Goal: Information Seeking & Learning: Learn about a topic

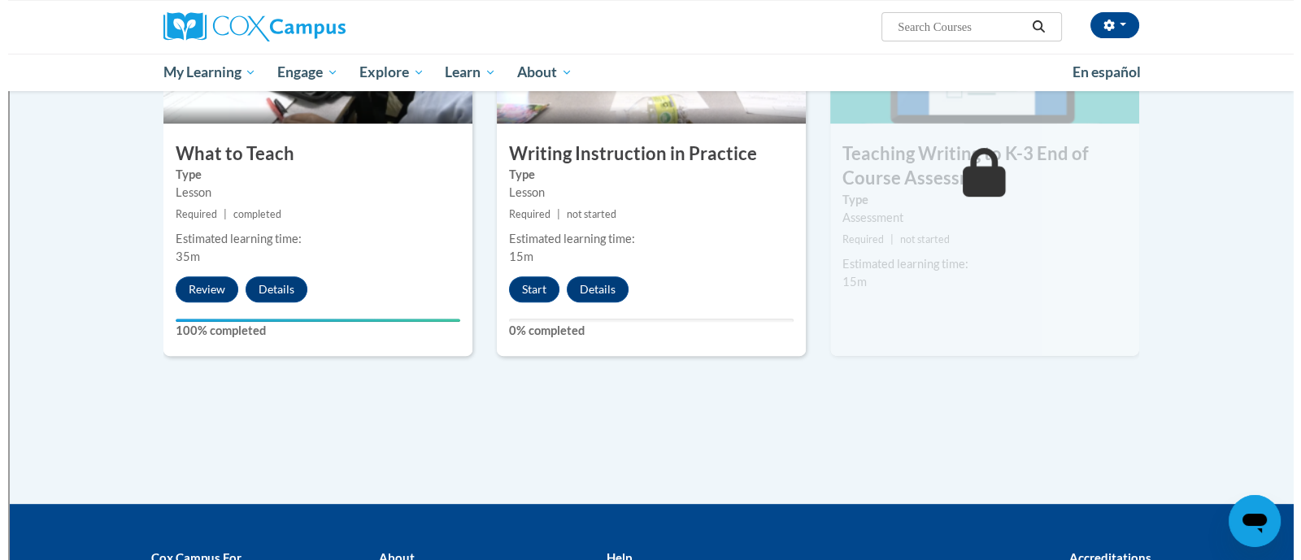
scroll to position [890, 0]
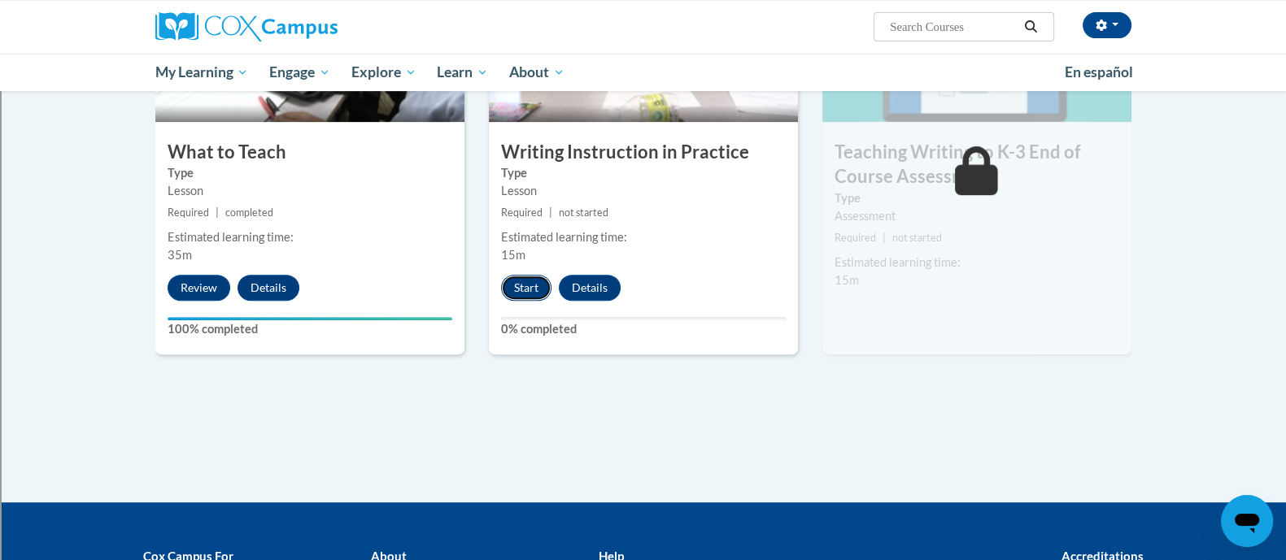
click at [519, 278] on button "Start" at bounding box center [526, 288] width 50 height 26
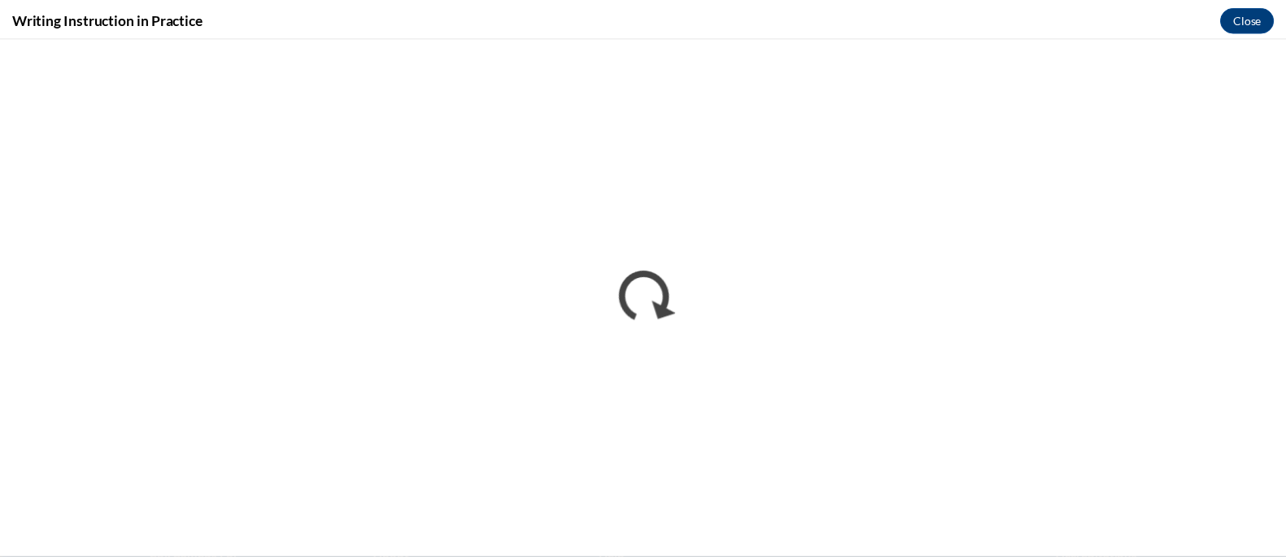
scroll to position [0, 0]
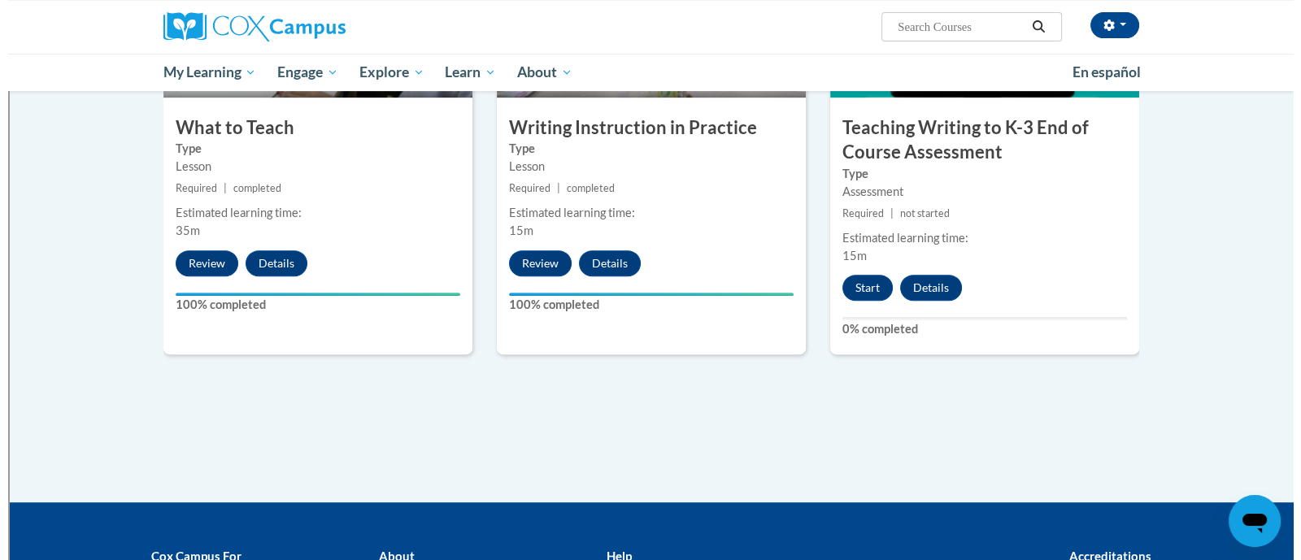
scroll to position [911, 0]
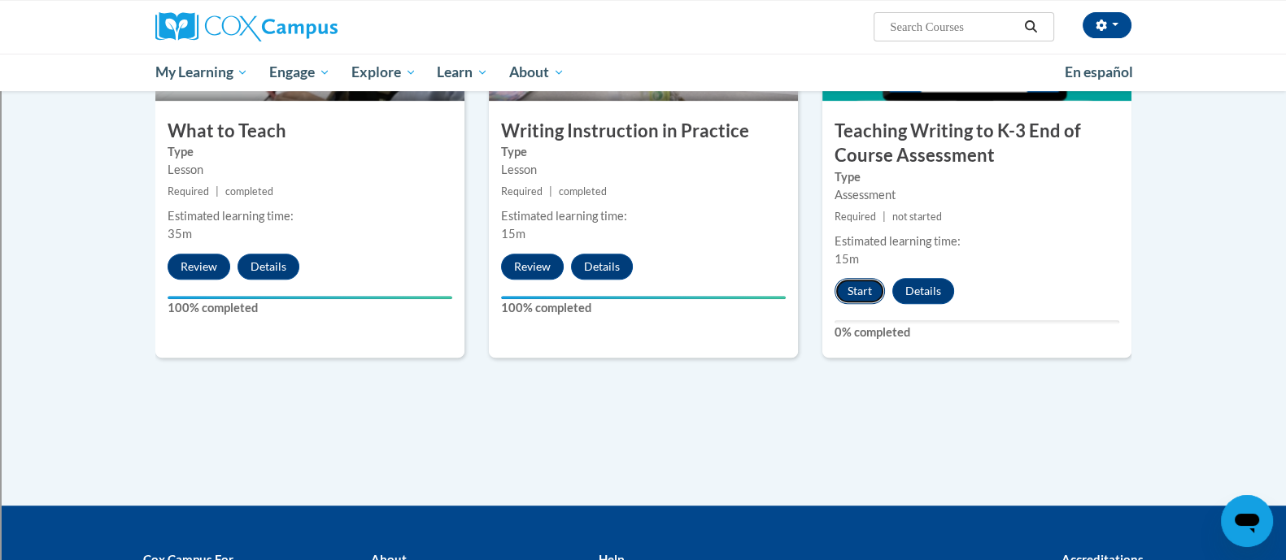
click at [845, 288] on button "Start" at bounding box center [860, 291] width 50 height 26
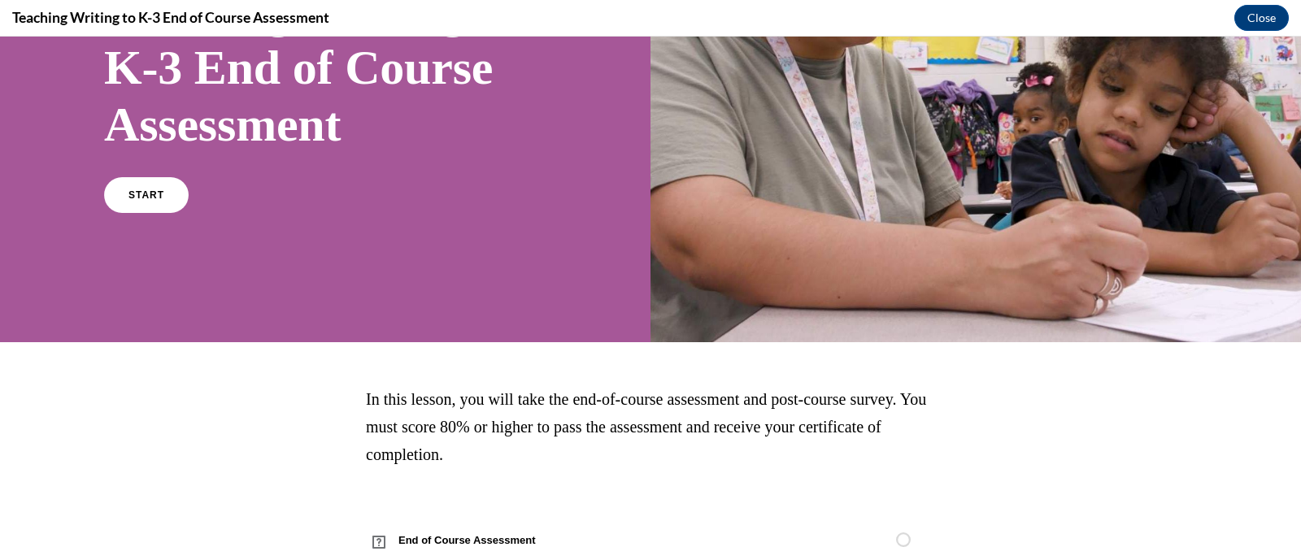
scroll to position [232, 0]
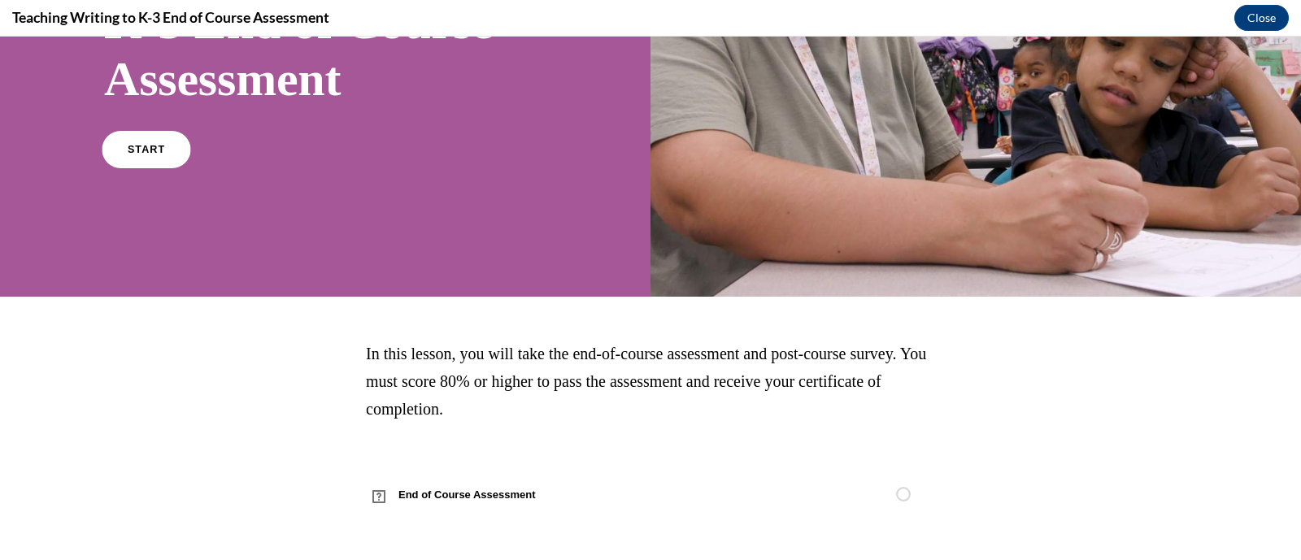
click at [141, 158] on link "START" at bounding box center [146, 149] width 89 height 37
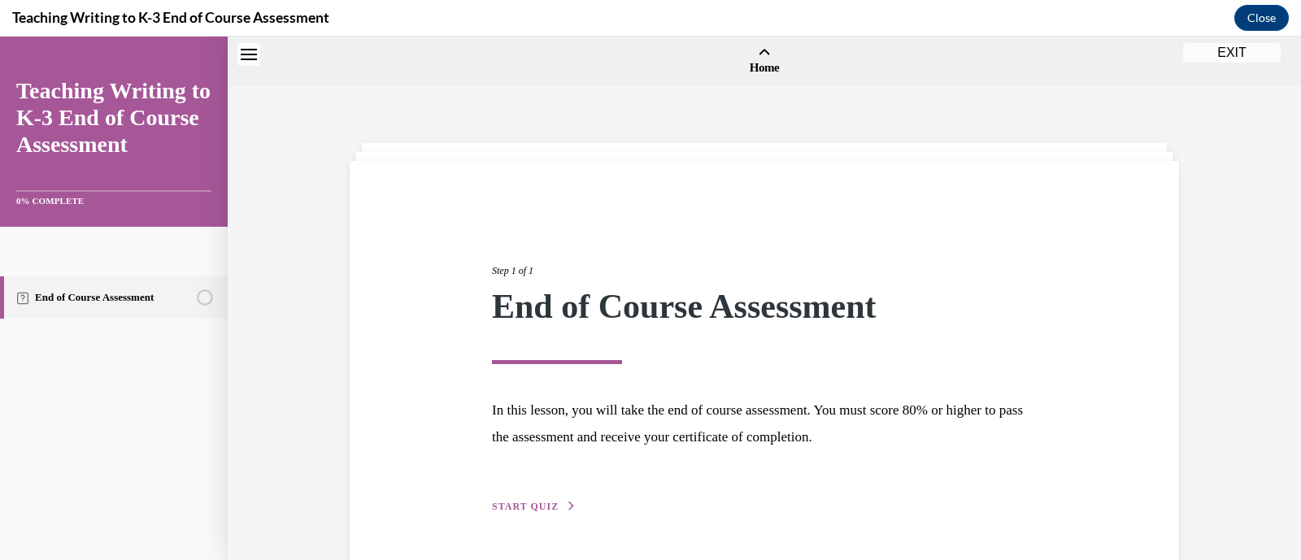
scroll to position [50, 0]
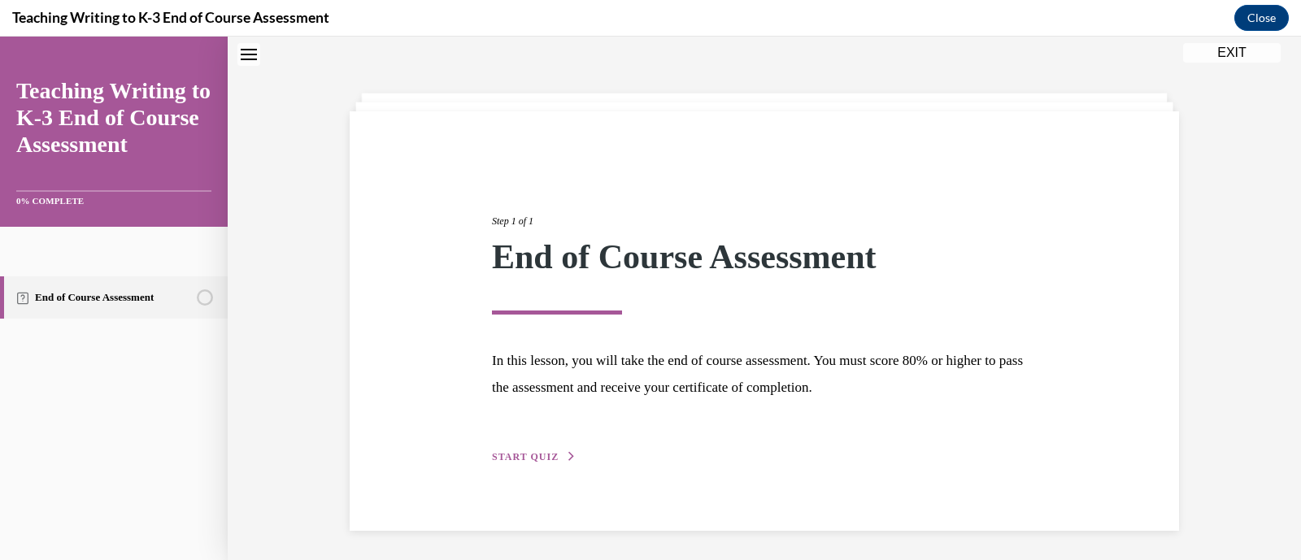
click at [519, 450] on button "START QUIZ" at bounding box center [534, 457] width 85 height 15
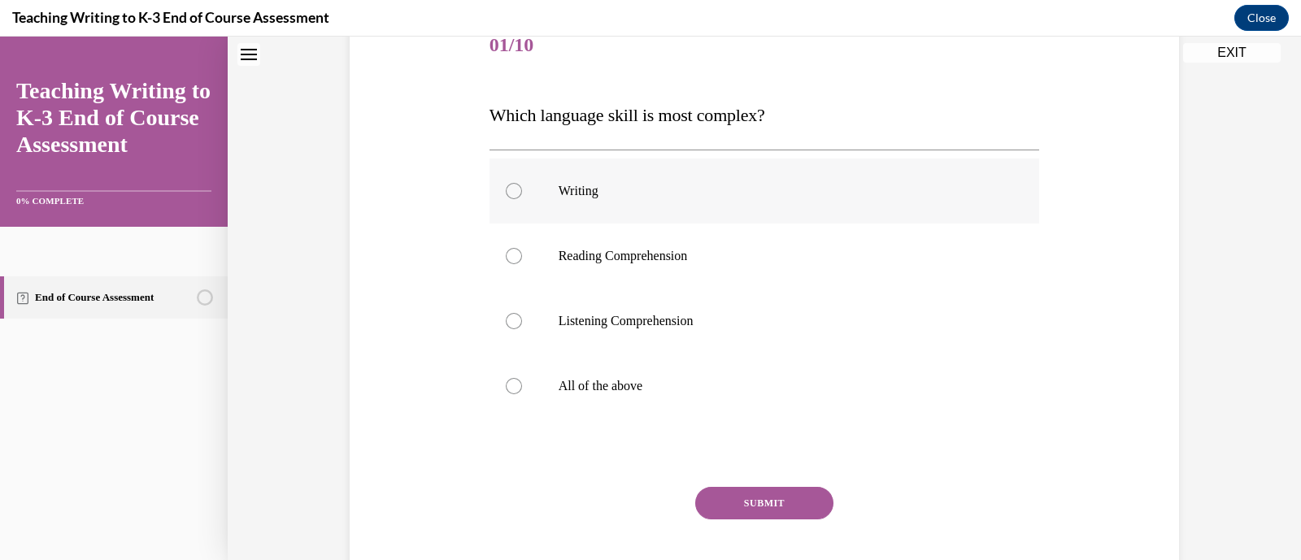
scroll to position [214, 0]
click at [510, 380] on div at bounding box center [514, 385] width 16 height 16
click at [510, 380] on input "All of the above" at bounding box center [514, 385] width 16 height 16
radio input "true"
click at [749, 497] on button "SUBMIT" at bounding box center [764, 502] width 138 height 33
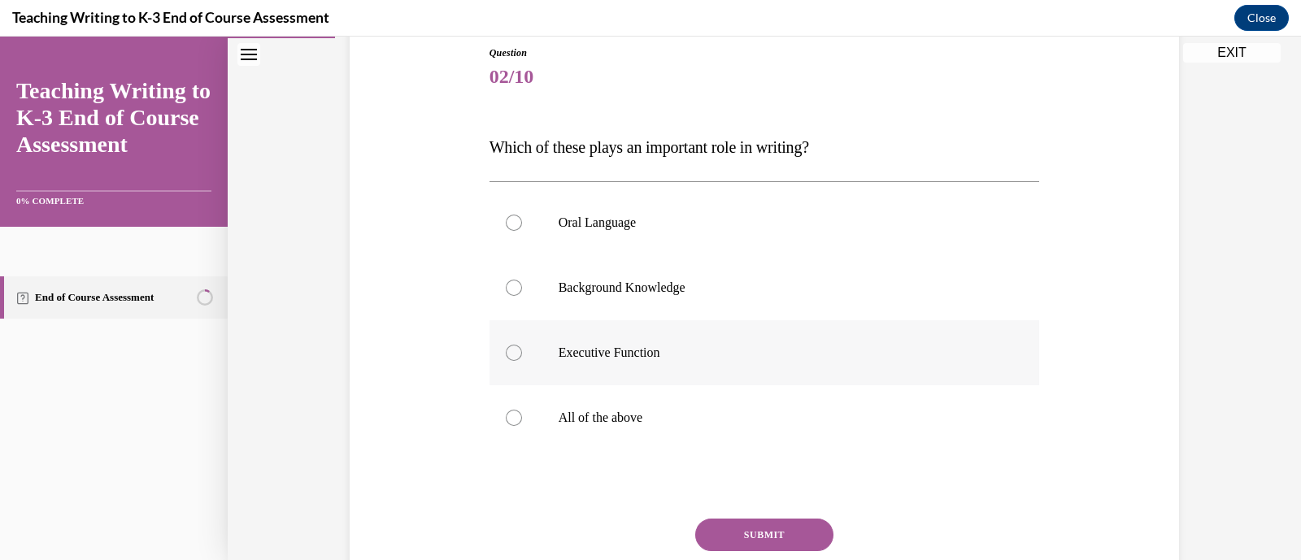
scroll to position [180, 0]
click at [586, 396] on label "All of the above" at bounding box center [765, 418] width 551 height 65
click at [522, 411] on input "All of the above" at bounding box center [514, 419] width 16 height 16
radio input "true"
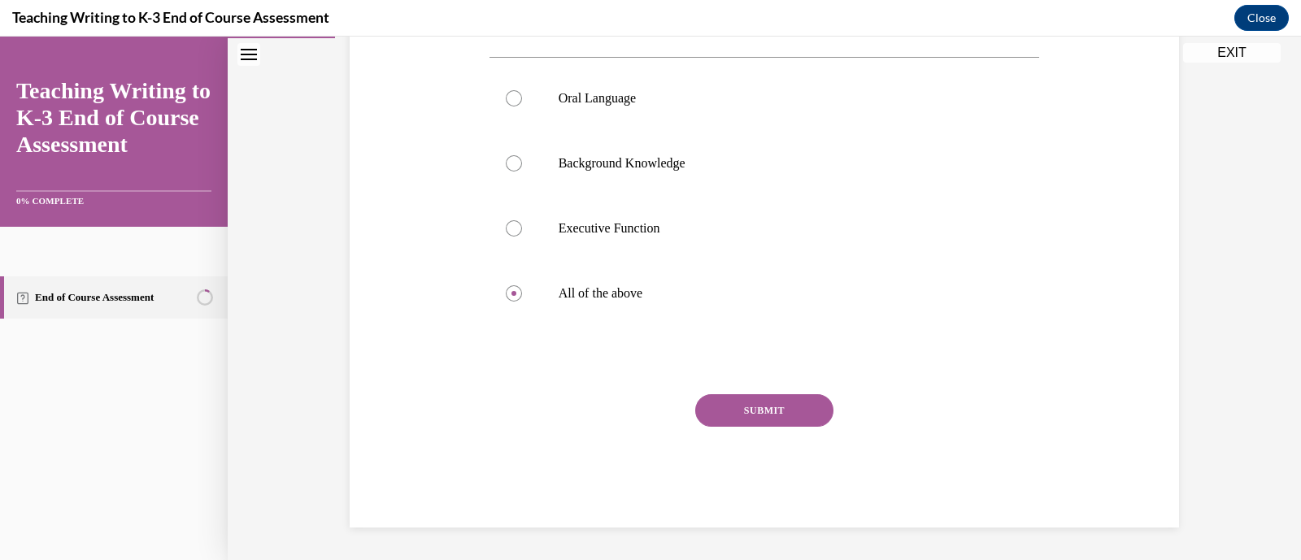
click at [740, 409] on button "SUBMIT" at bounding box center [764, 410] width 138 height 33
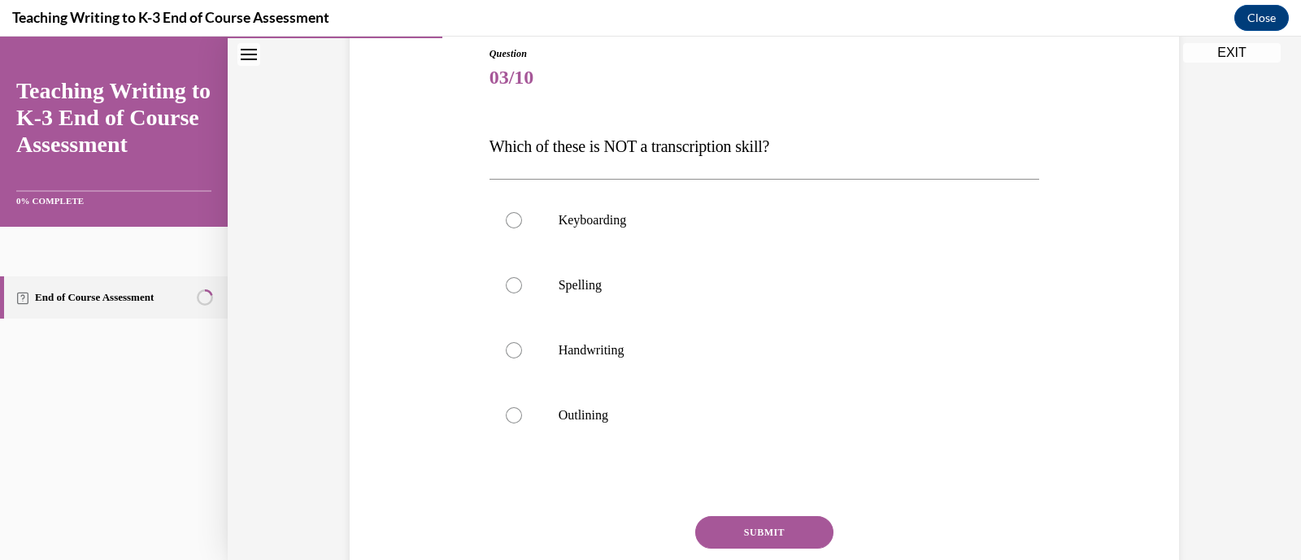
scroll to position [182, 0]
click at [646, 396] on label "Outlining" at bounding box center [765, 413] width 551 height 65
click at [522, 405] on input "Outlining" at bounding box center [514, 413] width 16 height 16
radio input "true"
click at [732, 518] on button "SUBMIT" at bounding box center [764, 530] width 138 height 33
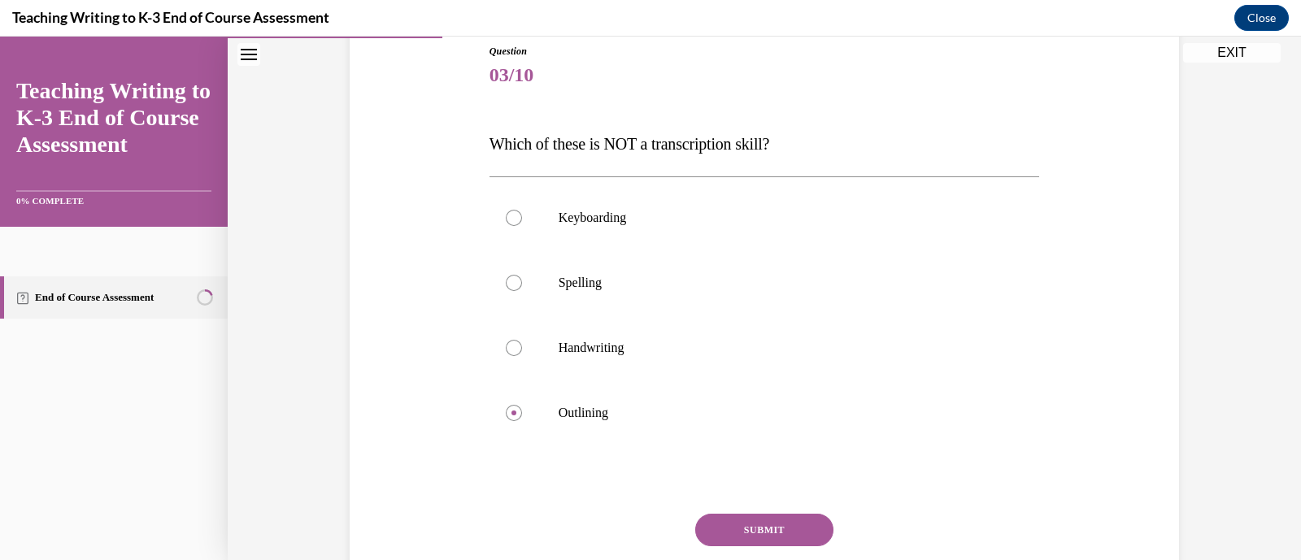
scroll to position [180, 0]
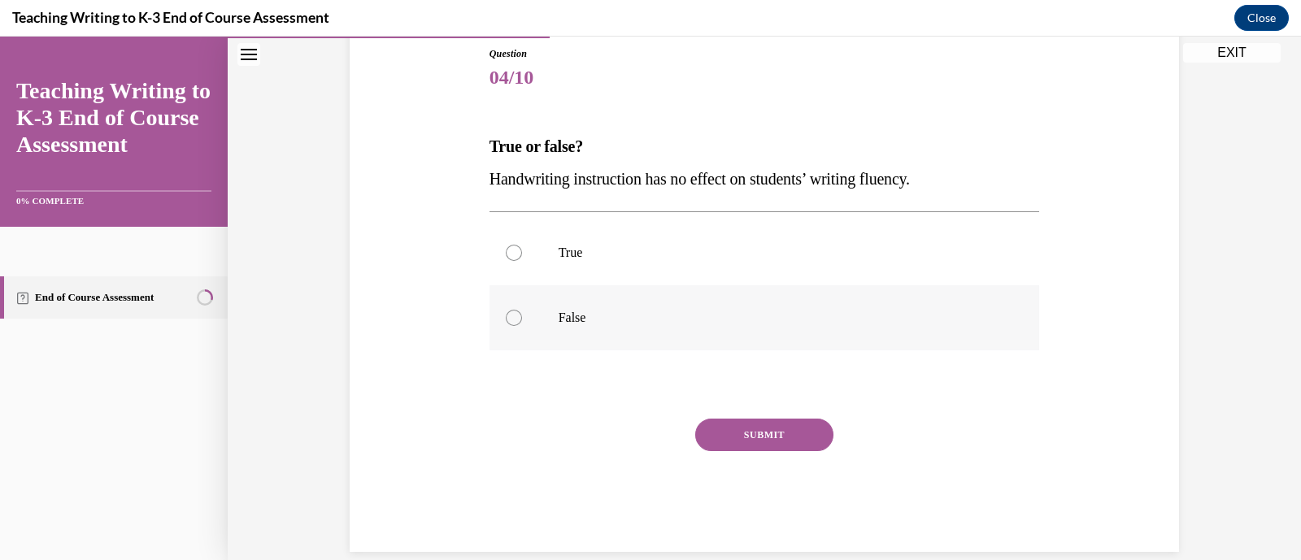
click at [511, 331] on label "False" at bounding box center [765, 317] width 551 height 65
click at [511, 326] on input "False" at bounding box center [514, 318] width 16 height 16
radio input "true"
click at [777, 460] on div "SUBMIT" at bounding box center [765, 459] width 551 height 81
click at [763, 419] on button "SUBMIT" at bounding box center [764, 435] width 138 height 33
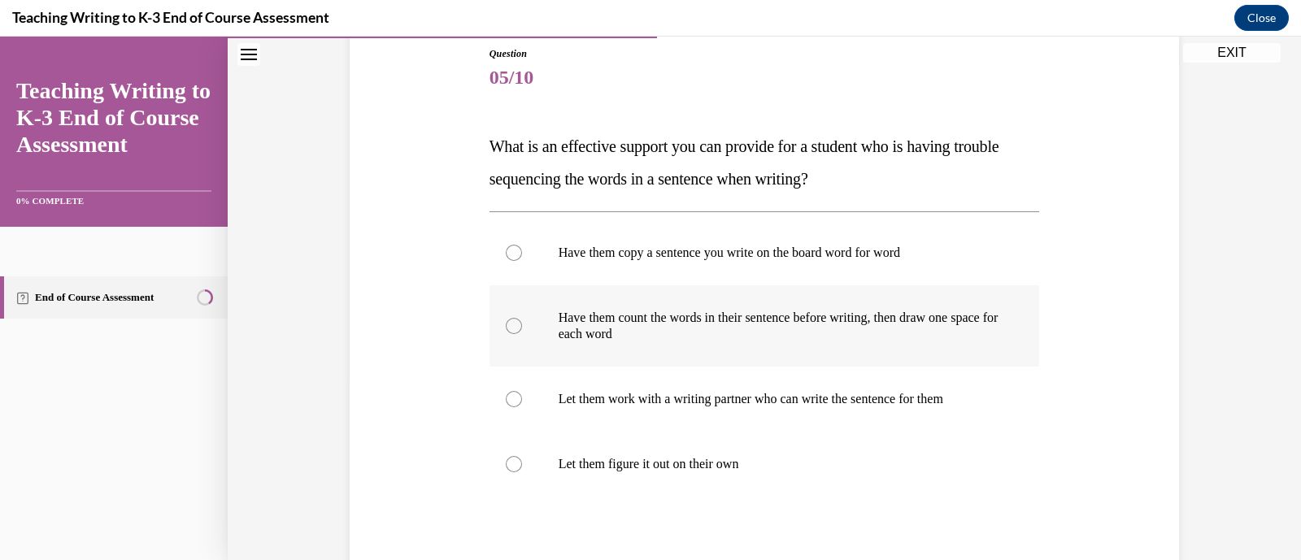
click at [652, 335] on p "Have them count the words in their sentence before writing, then draw one space…" at bounding box center [779, 326] width 441 height 33
click at [522, 334] on input "Have them count the words in their sentence before writing, then draw one space…" at bounding box center [514, 326] width 16 height 16
radio input "true"
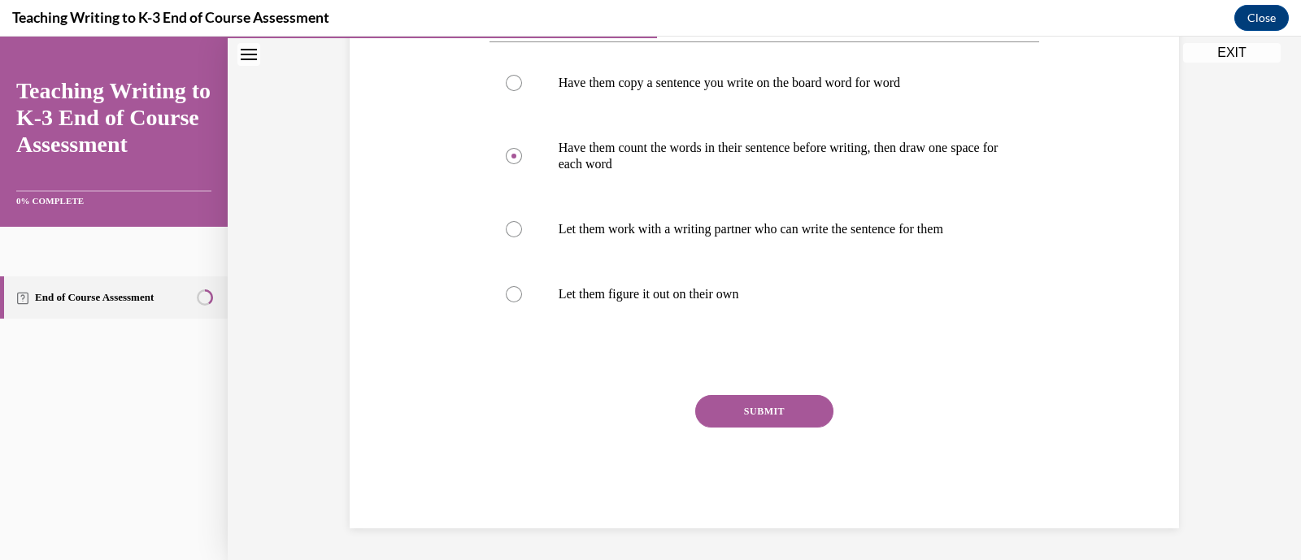
click at [743, 416] on button "SUBMIT" at bounding box center [764, 411] width 138 height 33
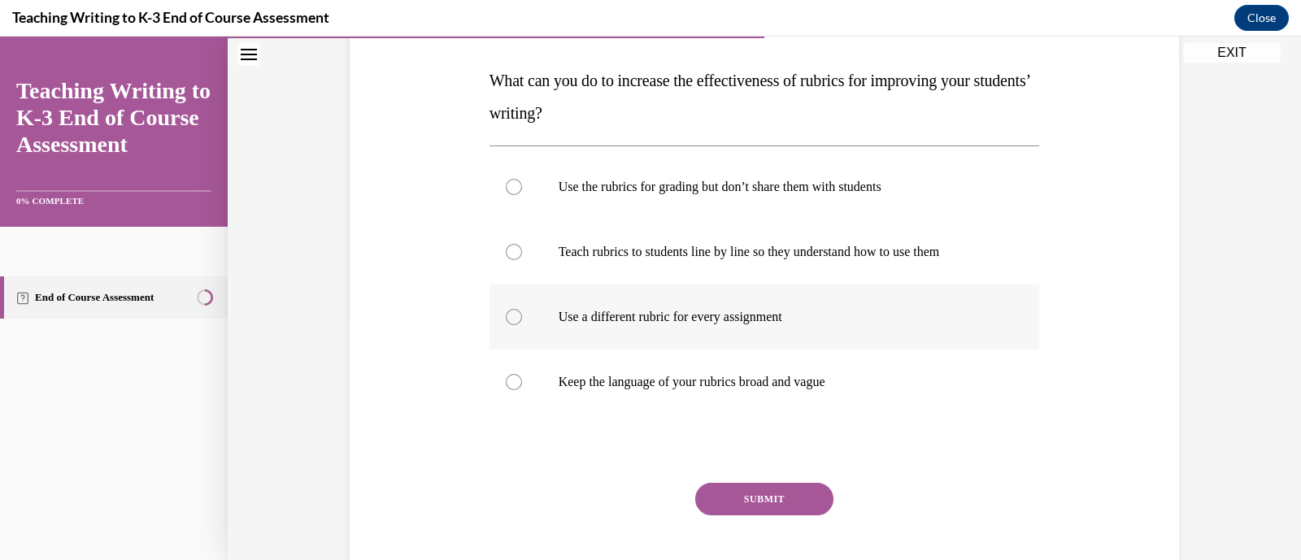
scroll to position [221, 0]
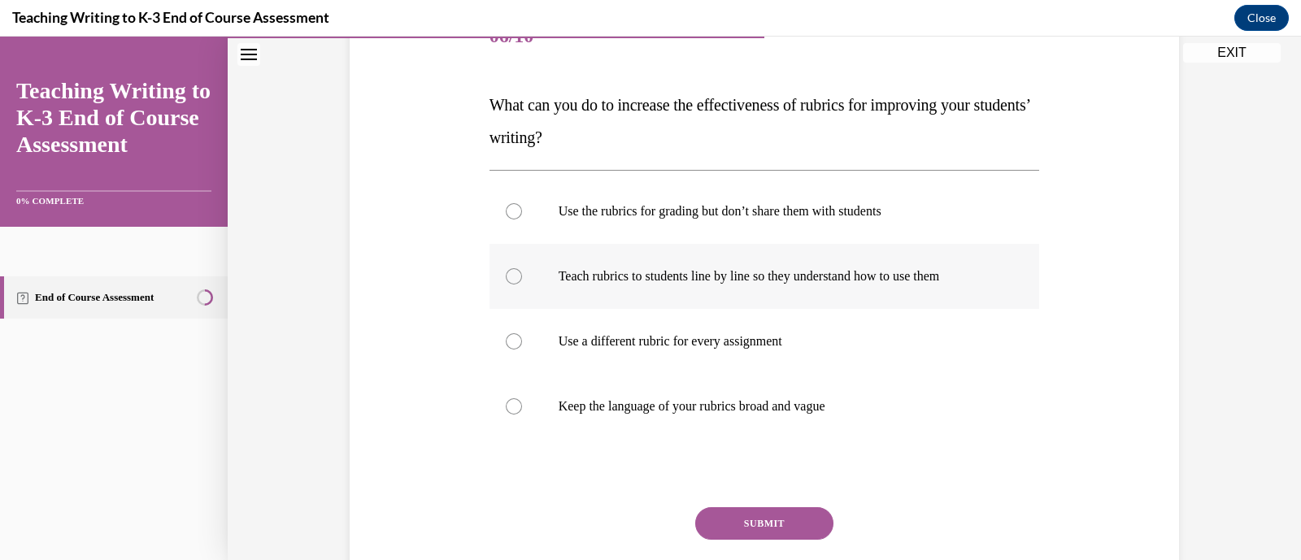
click at [680, 289] on label "Teach rubrics to students line by line so they understand how to use them" at bounding box center [765, 276] width 551 height 65
click at [522, 285] on input "Teach rubrics to students line by line so they understand how to use them" at bounding box center [514, 276] width 16 height 16
radio input "true"
click at [734, 522] on button "SUBMIT" at bounding box center [764, 524] width 138 height 33
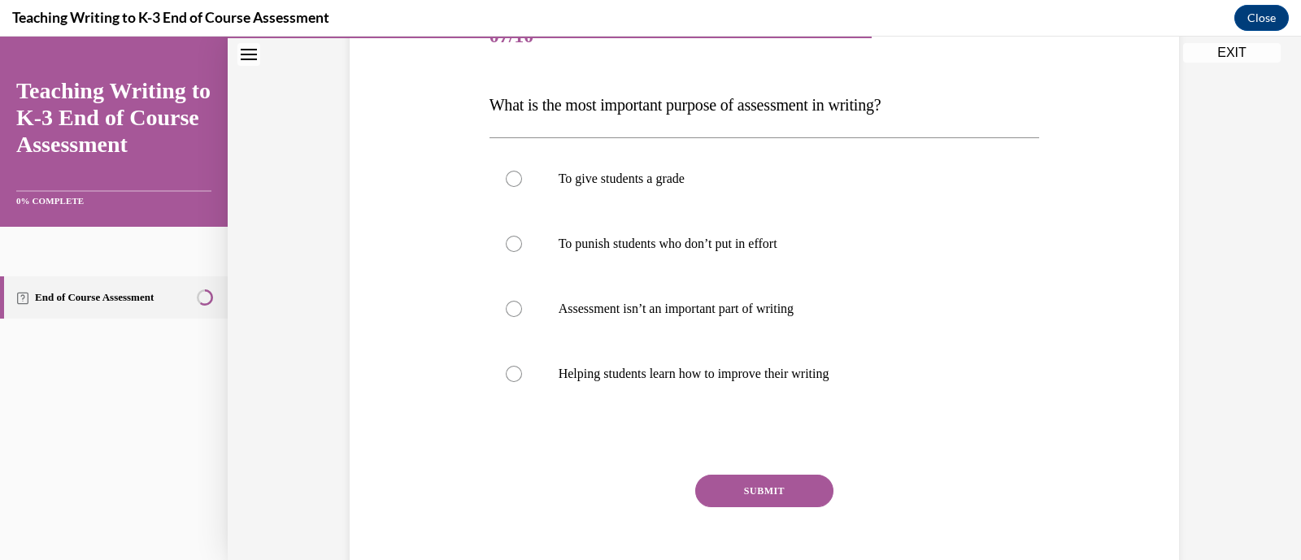
scroll to position [181, 0]
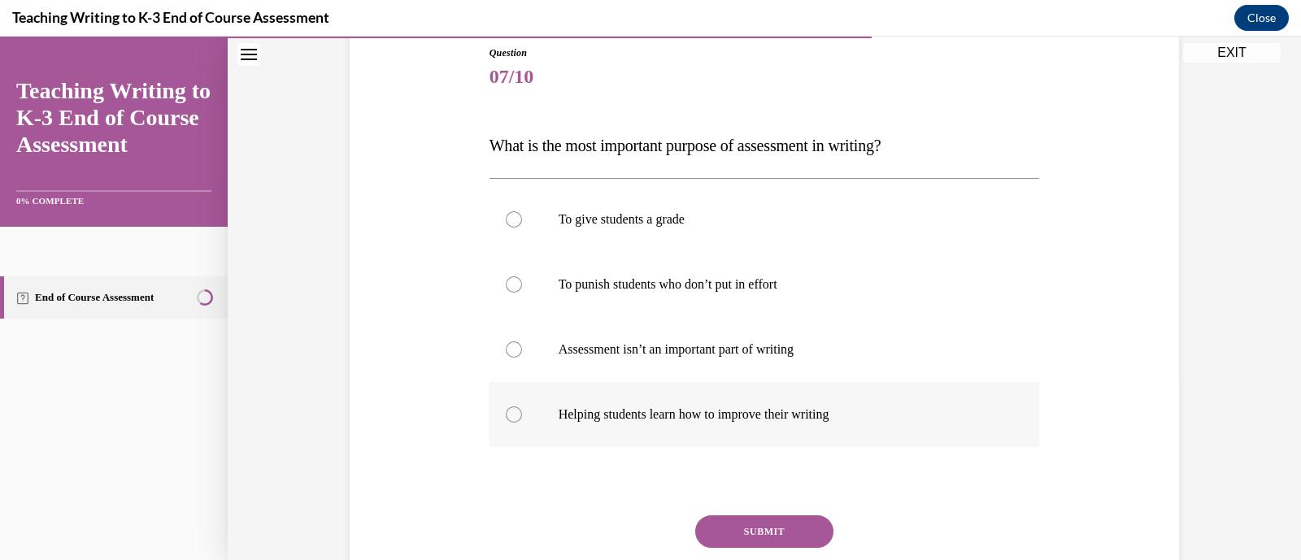
click at [663, 399] on label "Helping students learn how to improve their writing" at bounding box center [765, 414] width 551 height 65
click at [522, 407] on input "Helping students learn how to improve their writing" at bounding box center [514, 415] width 16 height 16
radio input "true"
click at [769, 526] on button "SUBMIT" at bounding box center [764, 532] width 138 height 33
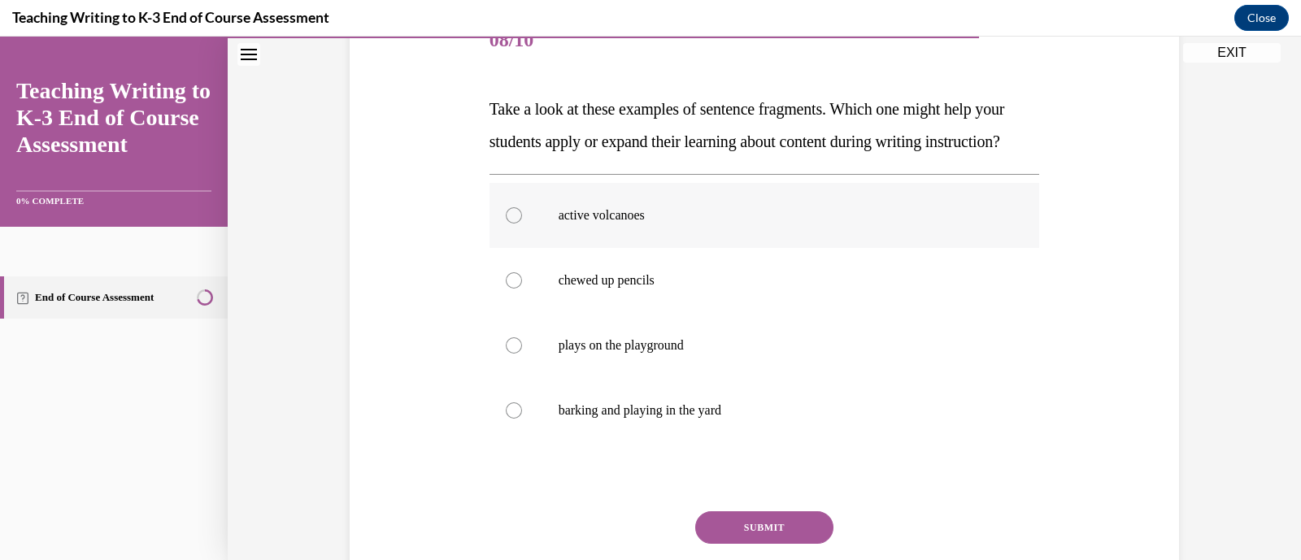
scroll to position [220, 0]
click at [581, 221] on p "active volcanoes" at bounding box center [779, 213] width 441 height 16
click at [522, 221] on input "active volcanoes" at bounding box center [514, 213] width 16 height 16
radio input "true"
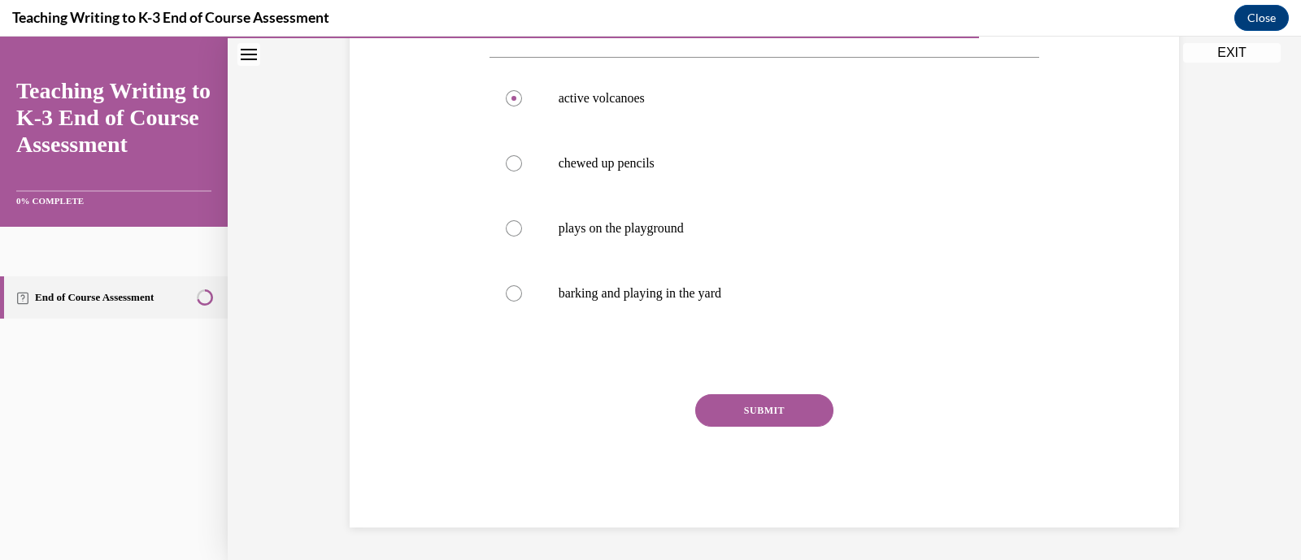
click at [728, 406] on button "SUBMIT" at bounding box center [764, 410] width 138 height 33
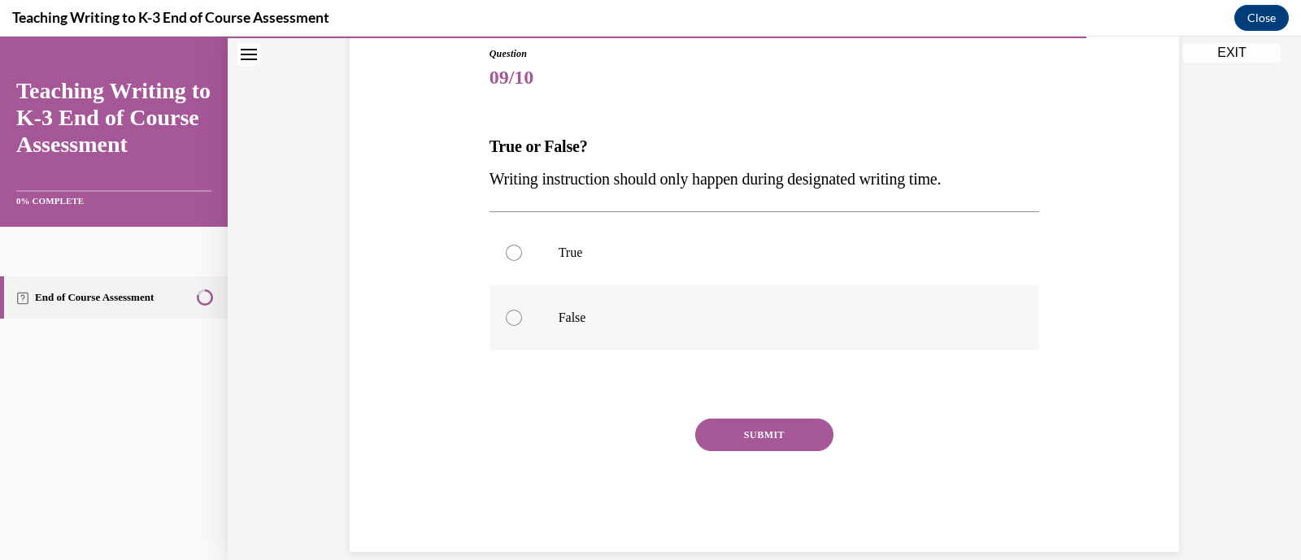
click at [577, 311] on p "False" at bounding box center [779, 318] width 441 height 16
click at [522, 311] on input "False" at bounding box center [514, 318] width 16 height 16
radio input "true"
click at [721, 441] on button "SUBMIT" at bounding box center [764, 435] width 138 height 33
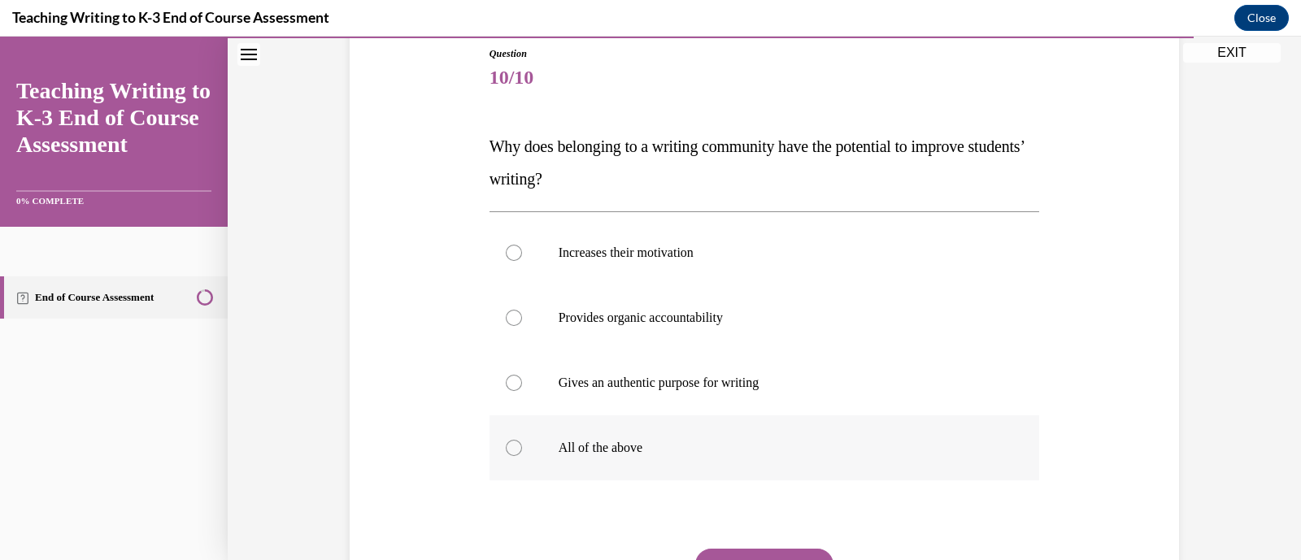
click at [610, 441] on p "All of the above" at bounding box center [779, 448] width 441 height 16
click at [522, 441] on input "All of the above" at bounding box center [514, 448] width 16 height 16
radio input "true"
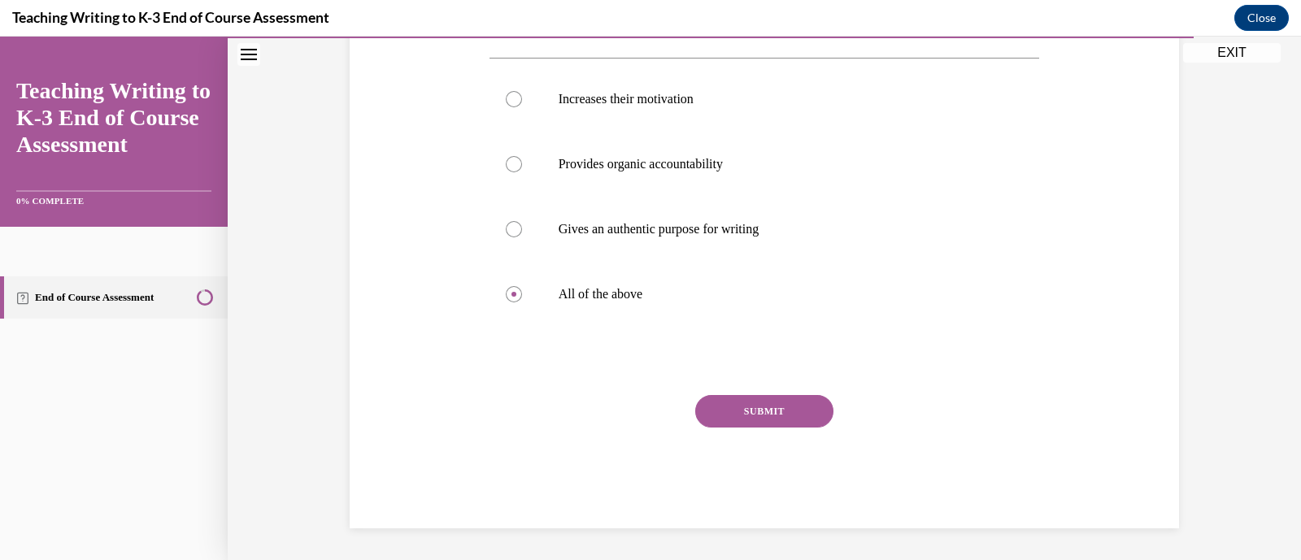
click at [771, 400] on button "SUBMIT" at bounding box center [764, 411] width 138 height 33
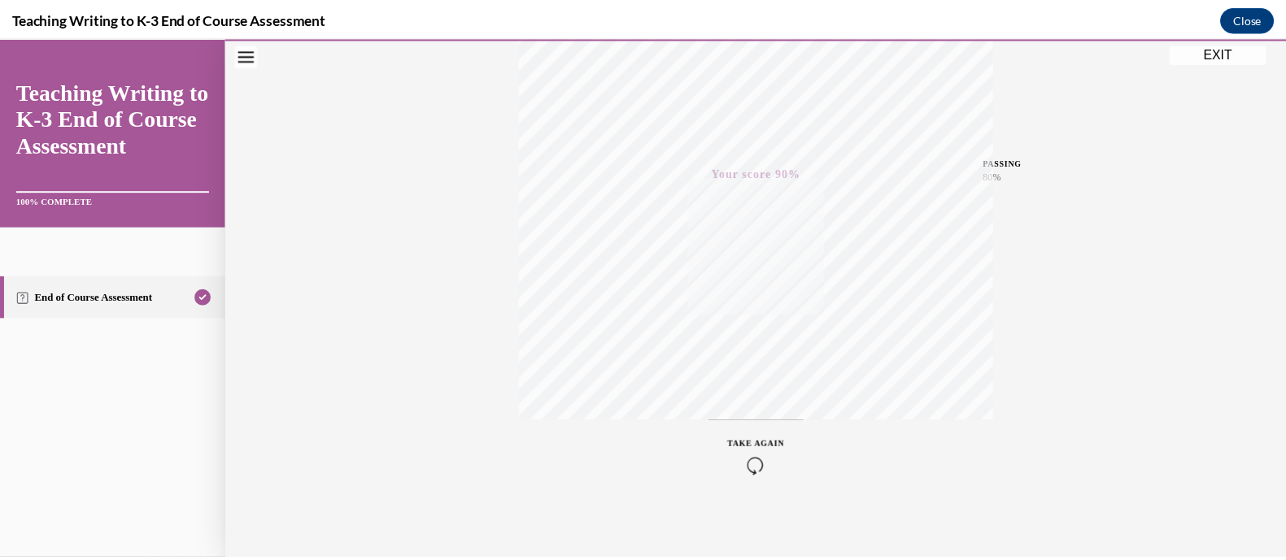
scroll to position [309, 0]
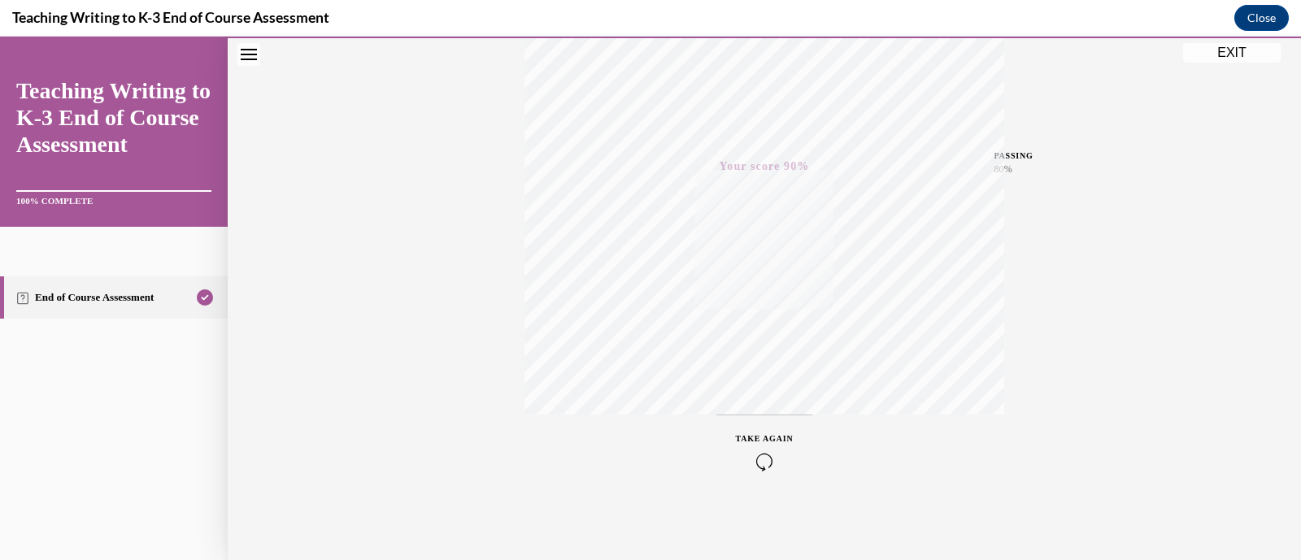
click at [1226, 59] on button "EXIT" at bounding box center [1232, 53] width 98 height 20
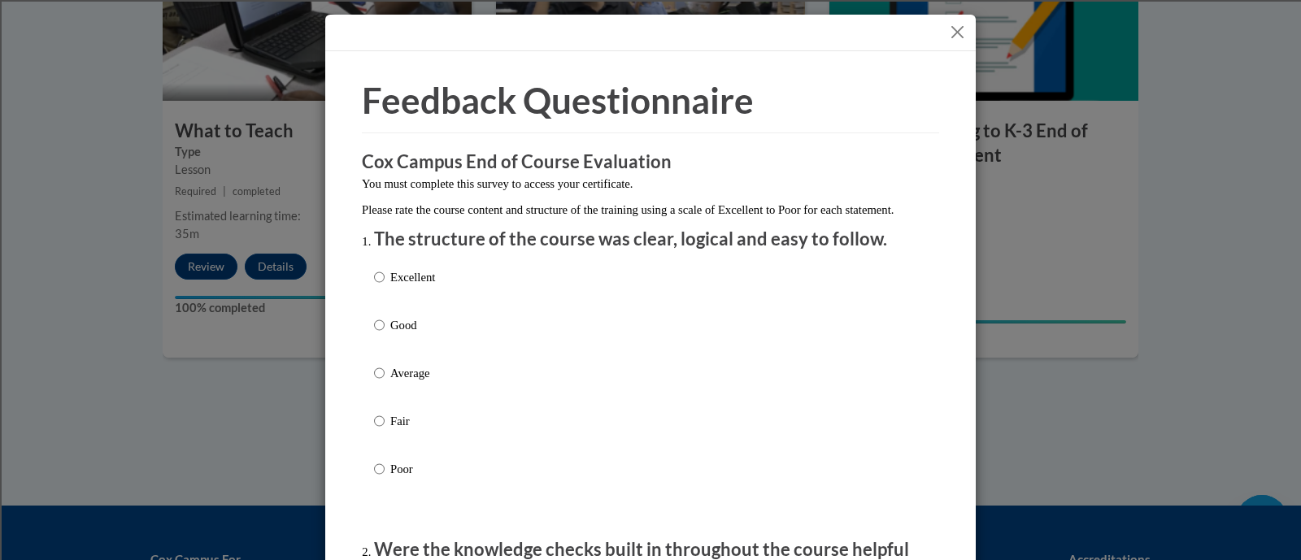
click at [958, 28] on button "Close" at bounding box center [958, 32] width 20 height 20
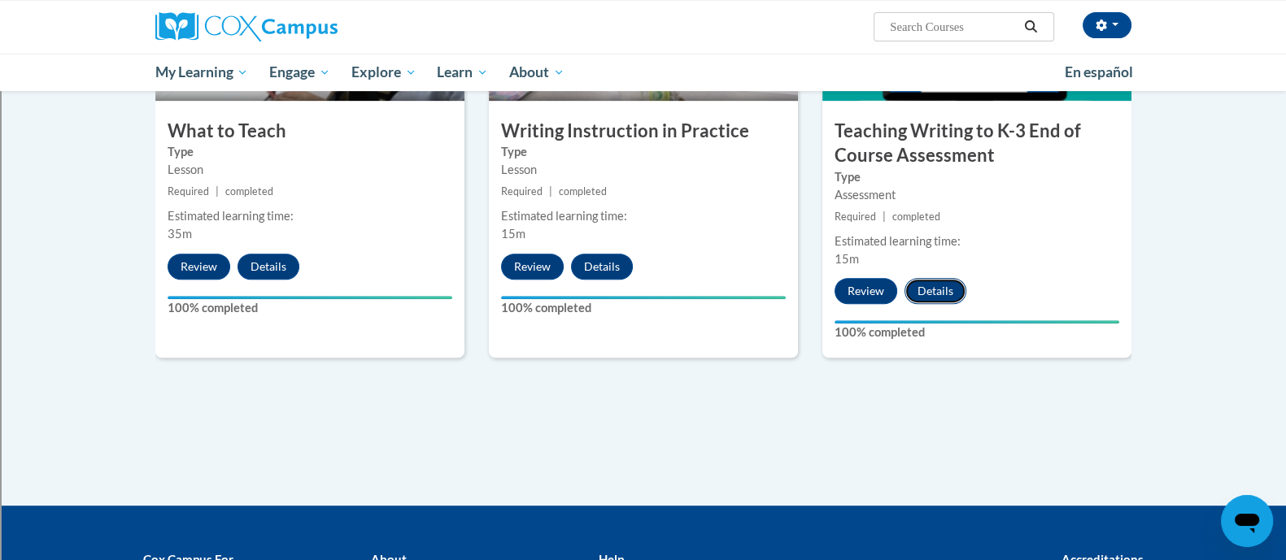
click at [928, 285] on button "Details" at bounding box center [935, 291] width 62 height 26
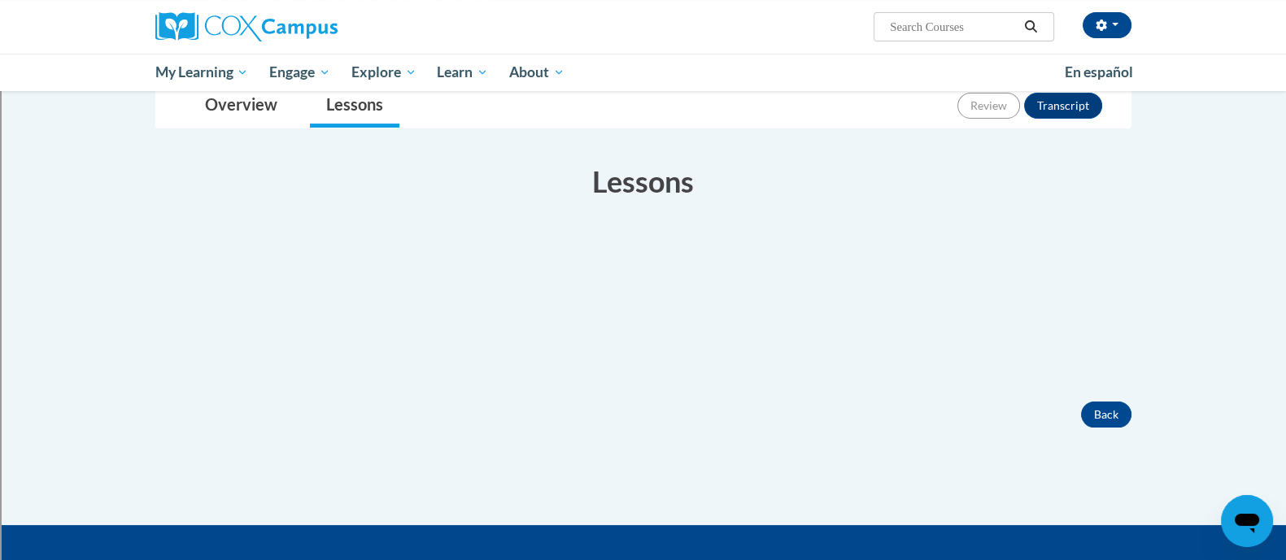
scroll to position [203, 0]
click at [1053, 97] on button "Transcript" at bounding box center [1063, 106] width 78 height 26
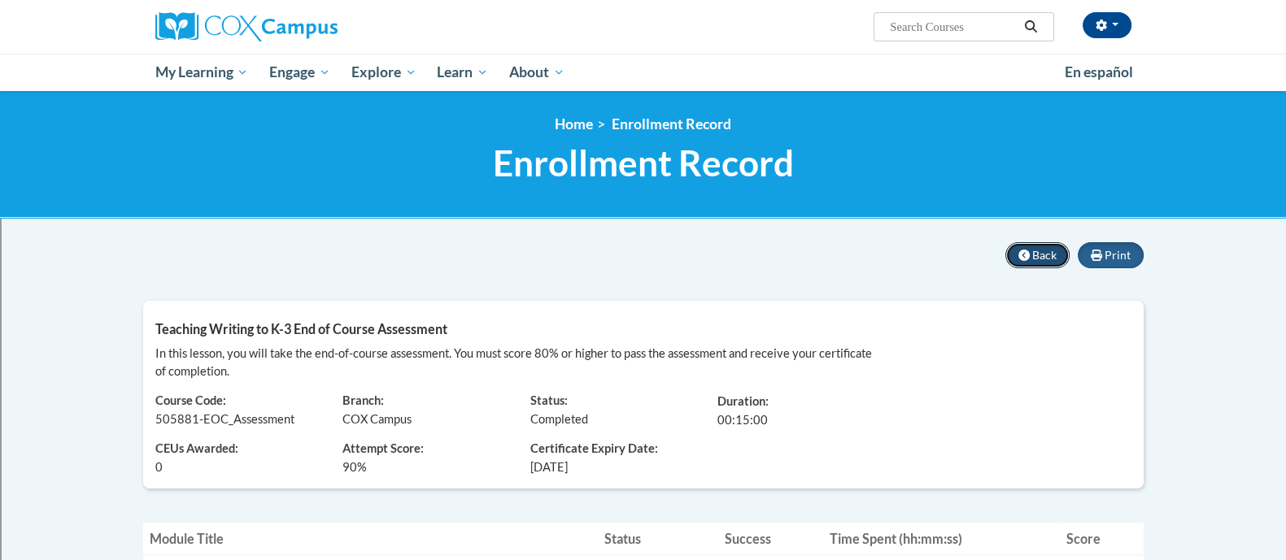
click at [1037, 248] on span "Back" at bounding box center [1044, 255] width 24 height 14
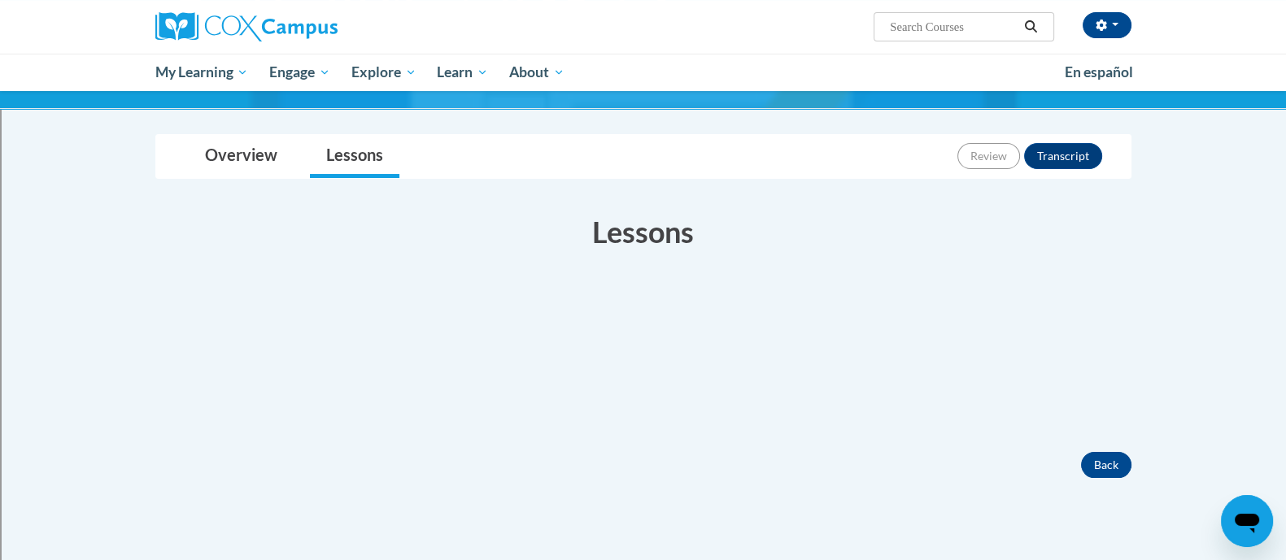
scroll to position [140, 0]
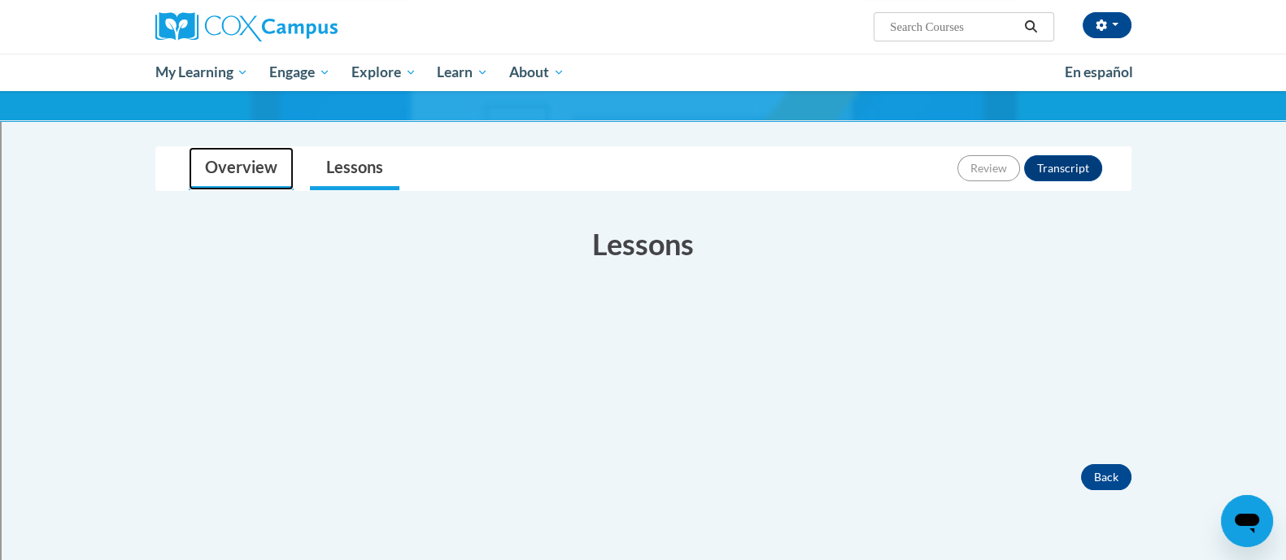
click at [259, 158] on link "Overview" at bounding box center [241, 168] width 105 height 43
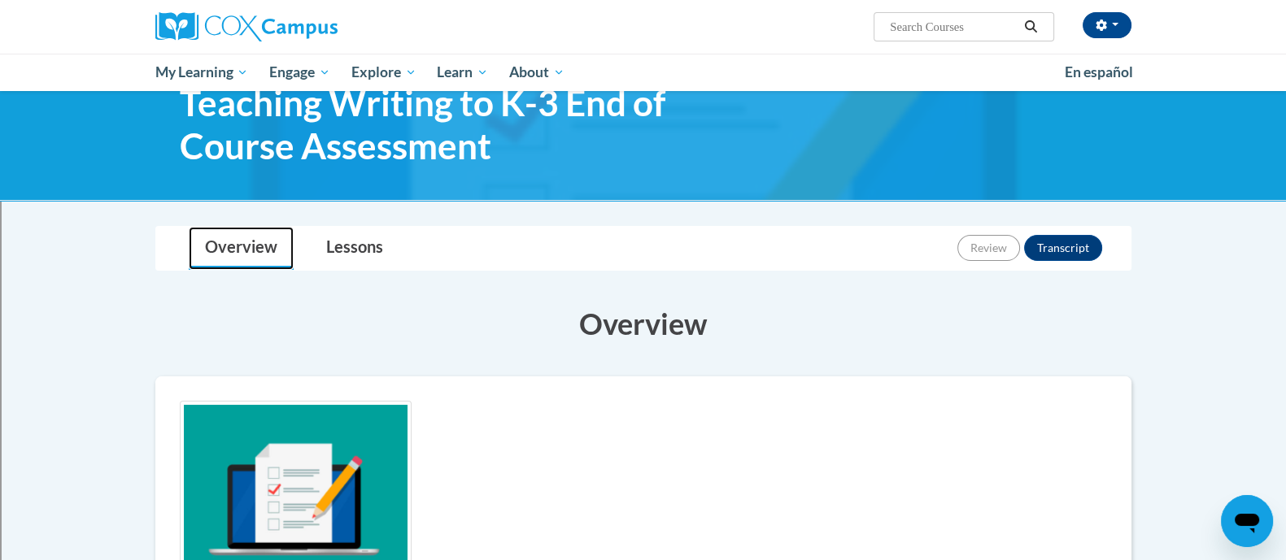
scroll to position [0, 0]
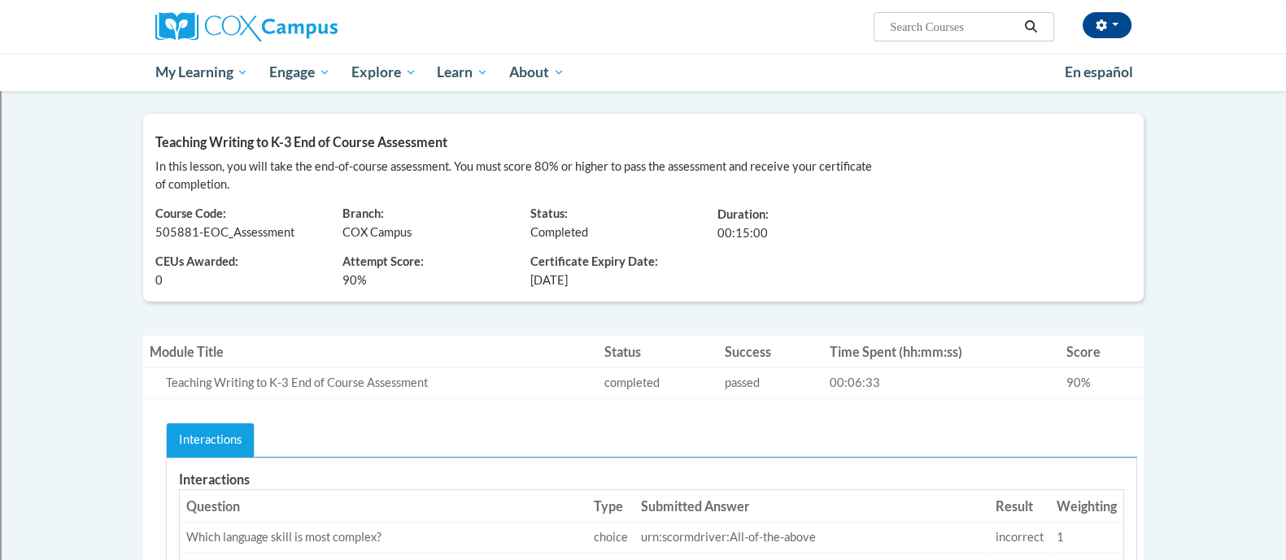
scroll to position [156, 0]
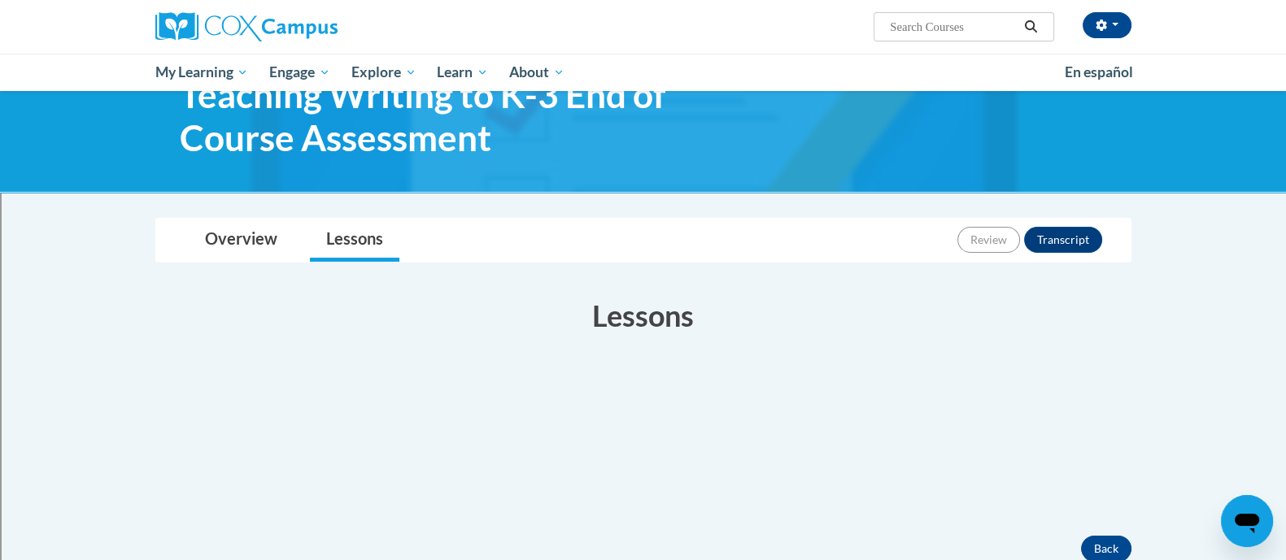
scroll to position [63, 0]
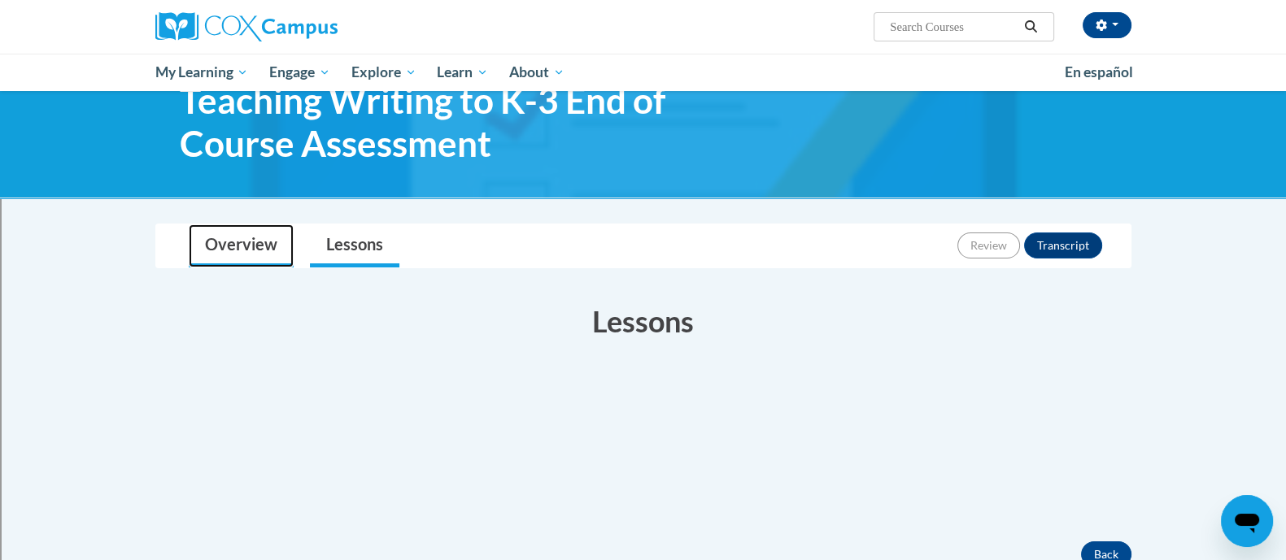
click at [237, 242] on link "Overview" at bounding box center [241, 245] width 105 height 43
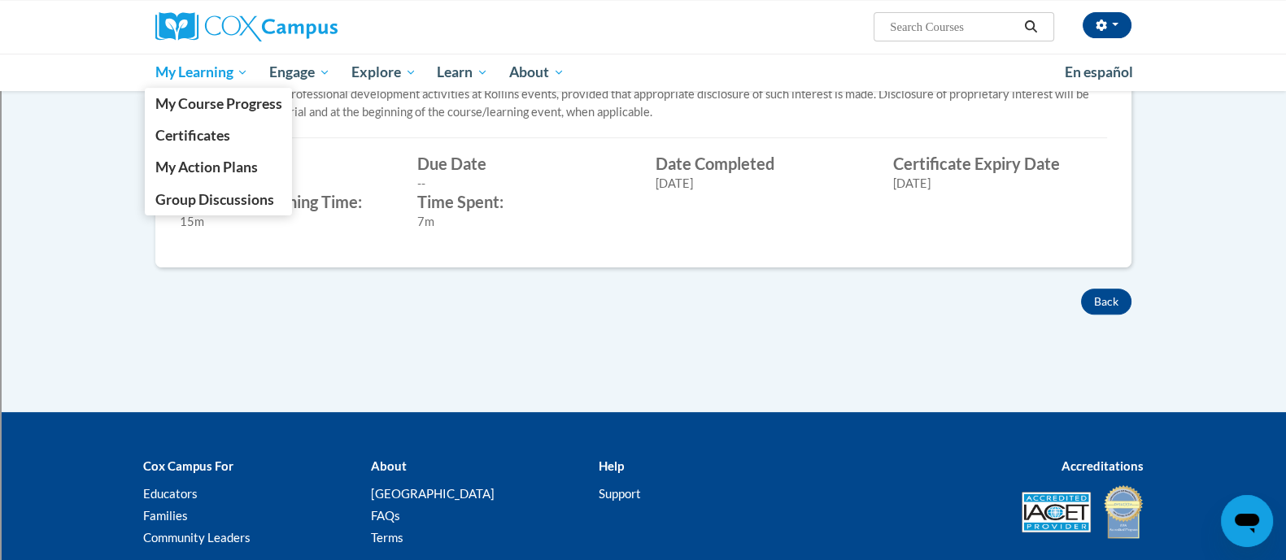
scroll to position [678, 0]
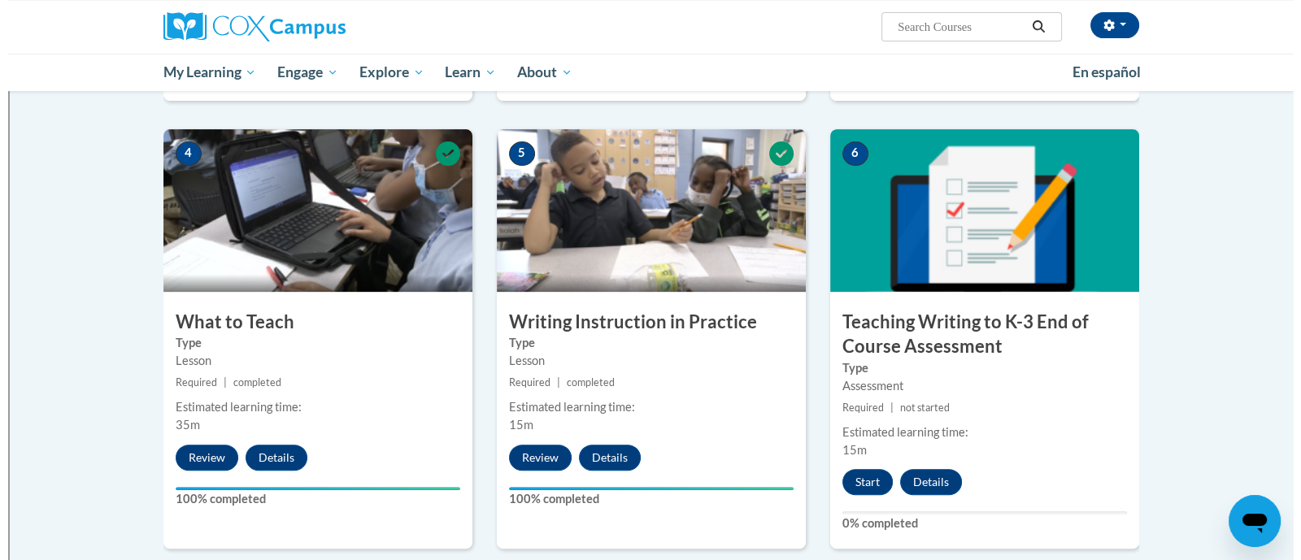
scroll to position [715, 0]
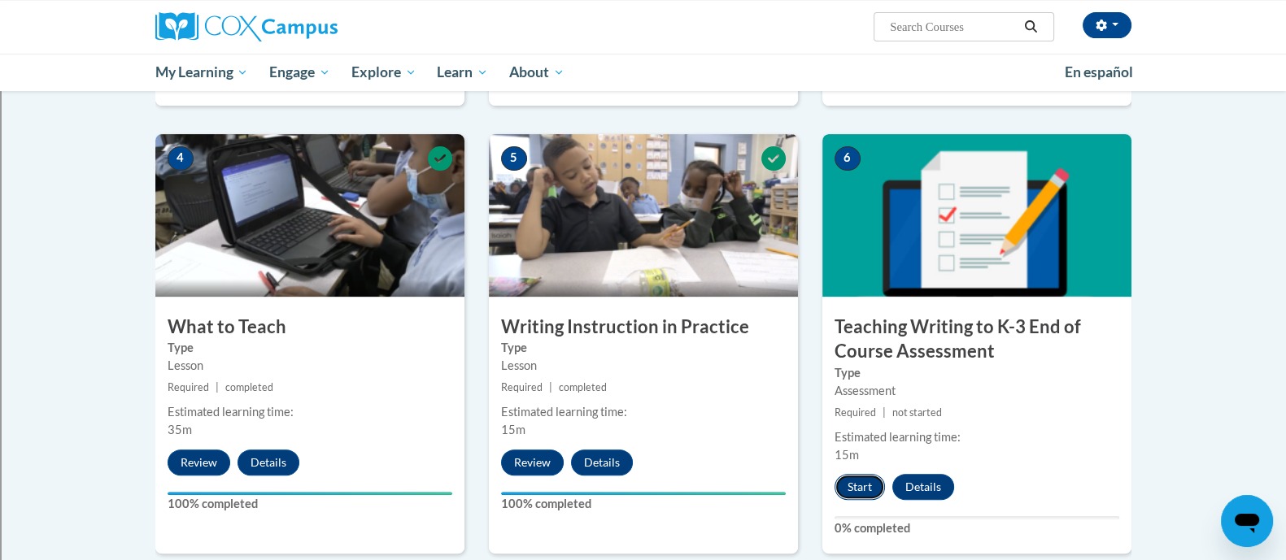
click at [854, 482] on button "Start" at bounding box center [860, 487] width 50 height 26
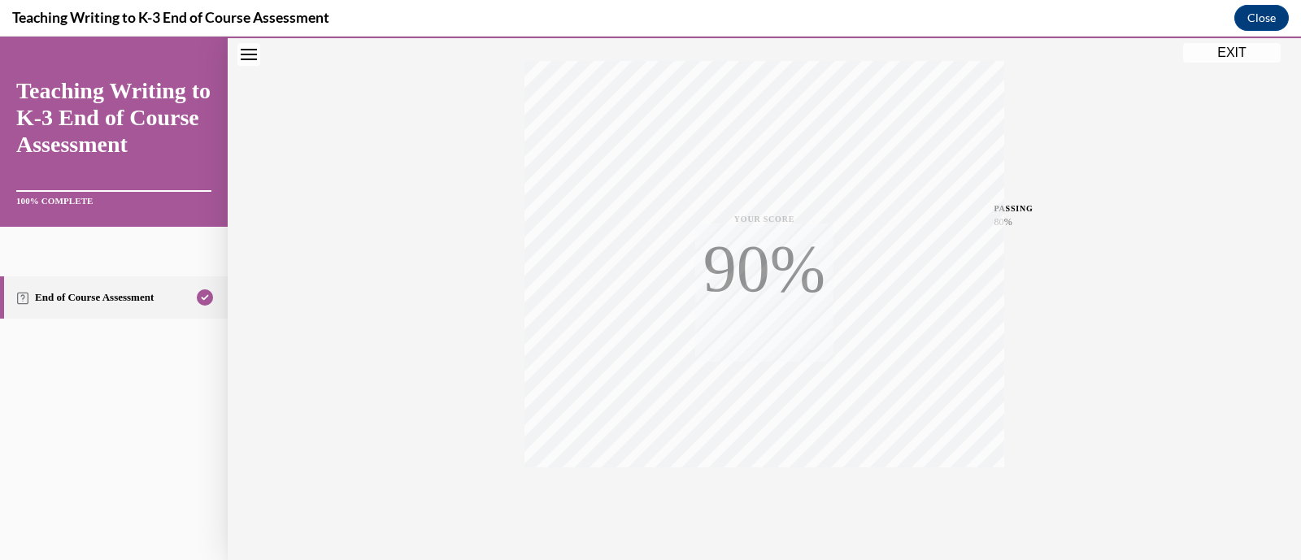
scroll to position [309, 0]
click at [758, 450] on div "TAKE AGAIN" at bounding box center [765, 452] width 58 height 38
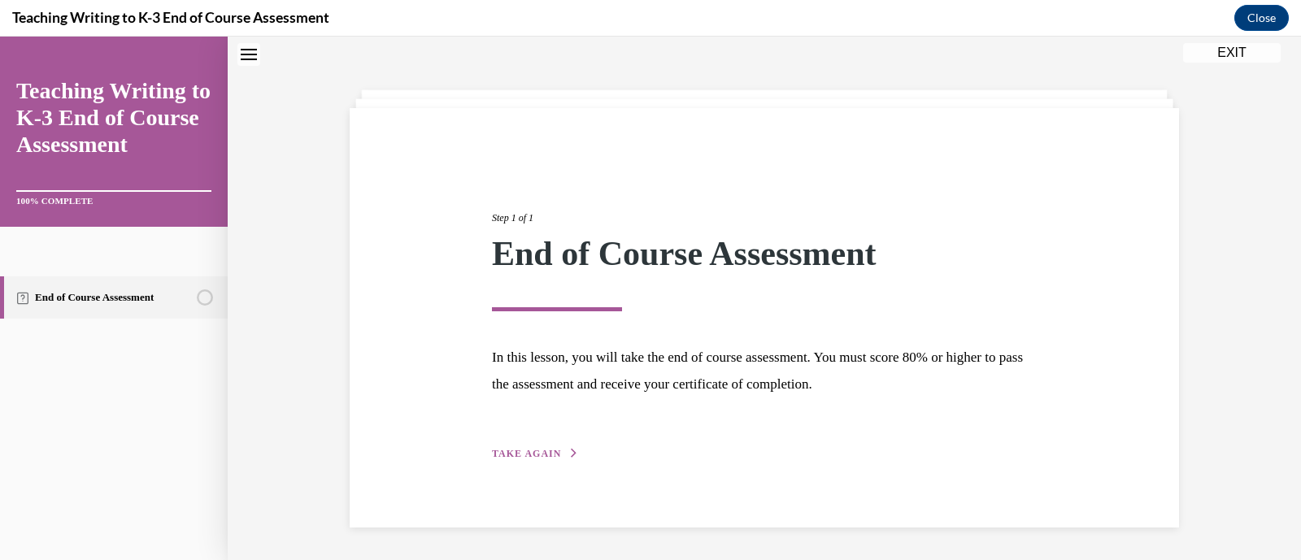
scroll to position [53, 0]
click at [525, 449] on span "TAKE AGAIN" at bounding box center [526, 453] width 69 height 11
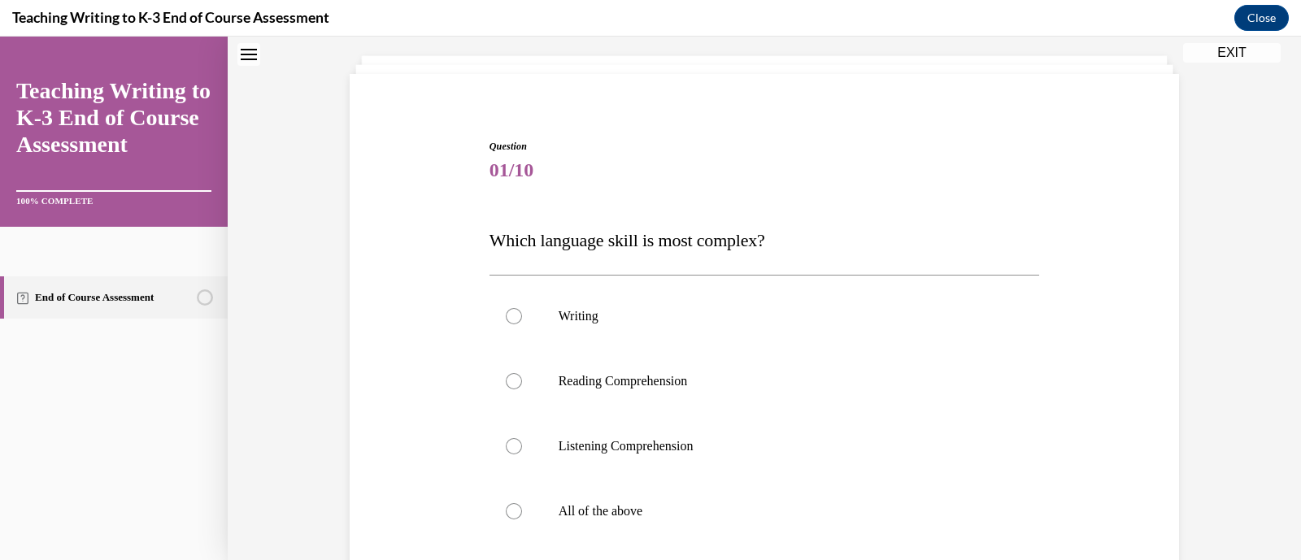
scroll to position [120, 0]
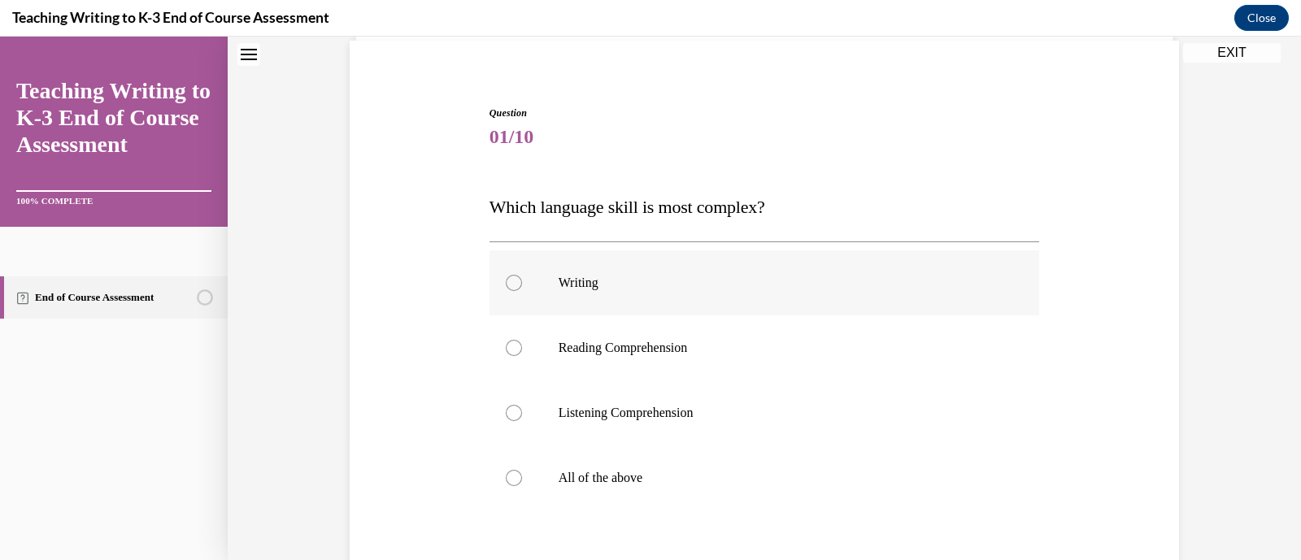
click at [576, 268] on label "Writing" at bounding box center [765, 283] width 551 height 65
click at [522, 275] on input "Writing" at bounding box center [514, 283] width 16 height 16
radio input "true"
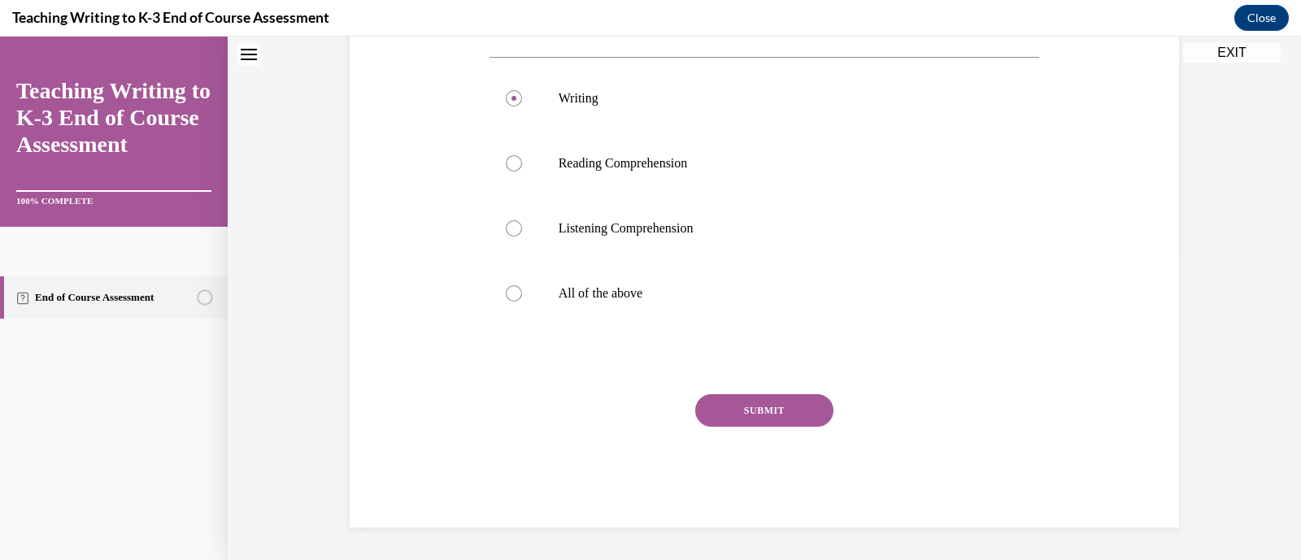
click at [734, 424] on button "SUBMIT" at bounding box center [764, 410] width 138 height 33
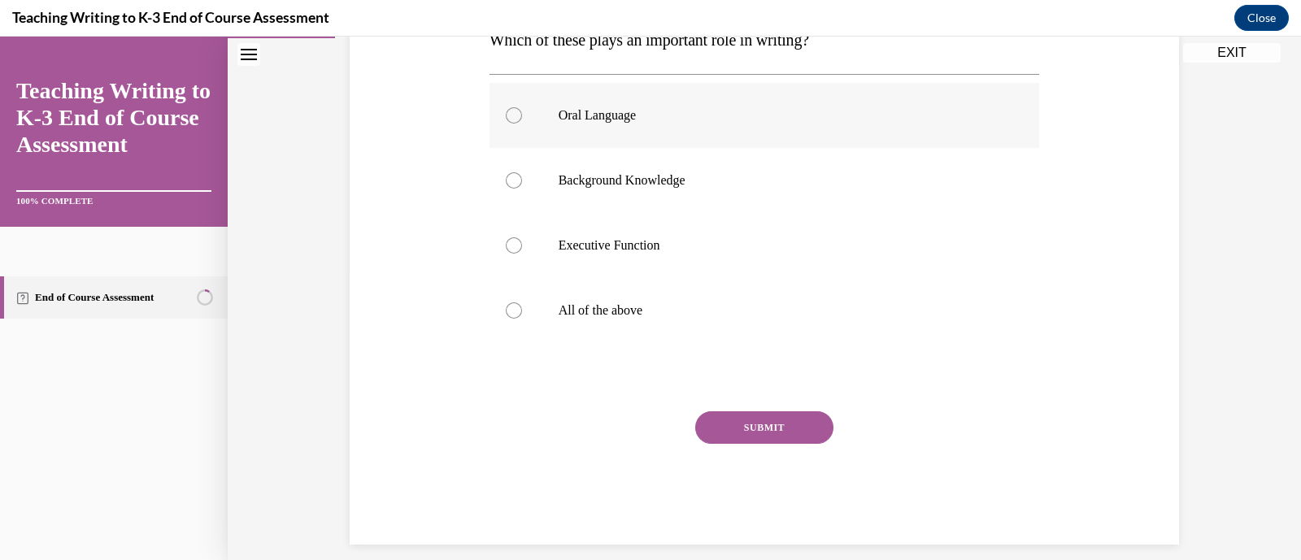
scroll to position [289, 0]
click at [598, 317] on p "All of the above" at bounding box center [779, 310] width 441 height 16
click at [522, 317] on input "All of the above" at bounding box center [514, 310] width 16 height 16
radio input "true"
click at [739, 427] on button "SUBMIT" at bounding box center [764, 427] width 138 height 33
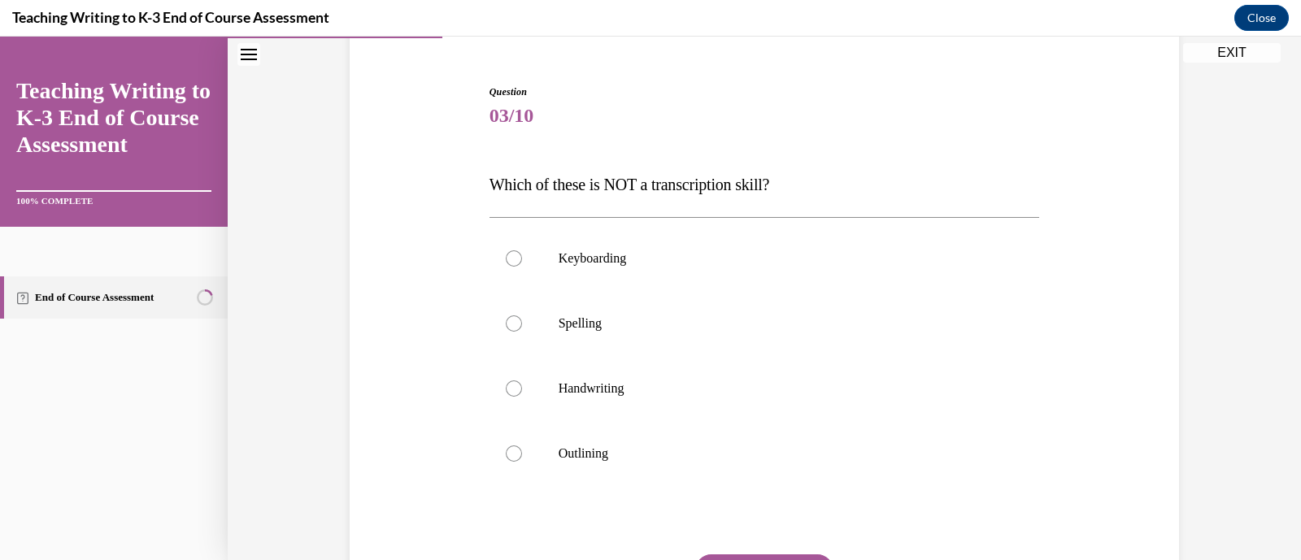
scroll to position [142, 0]
click at [610, 449] on p "Outlining" at bounding box center [779, 453] width 441 height 16
click at [522, 449] on input "Outlining" at bounding box center [514, 453] width 16 height 16
radio input "true"
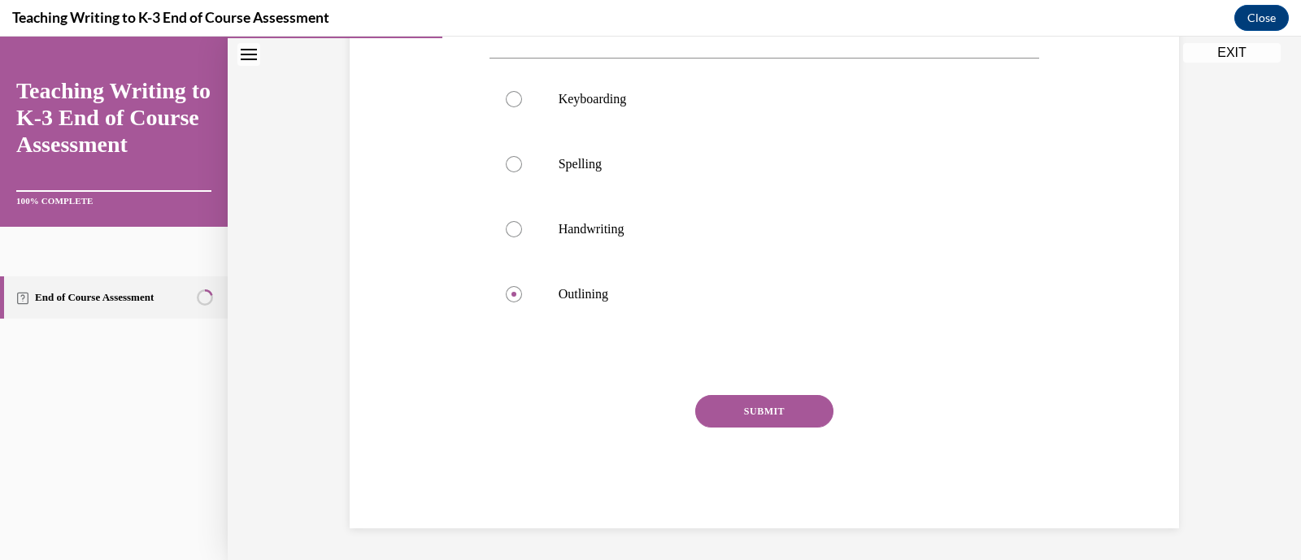
click at [744, 416] on button "SUBMIT" at bounding box center [764, 411] width 138 height 33
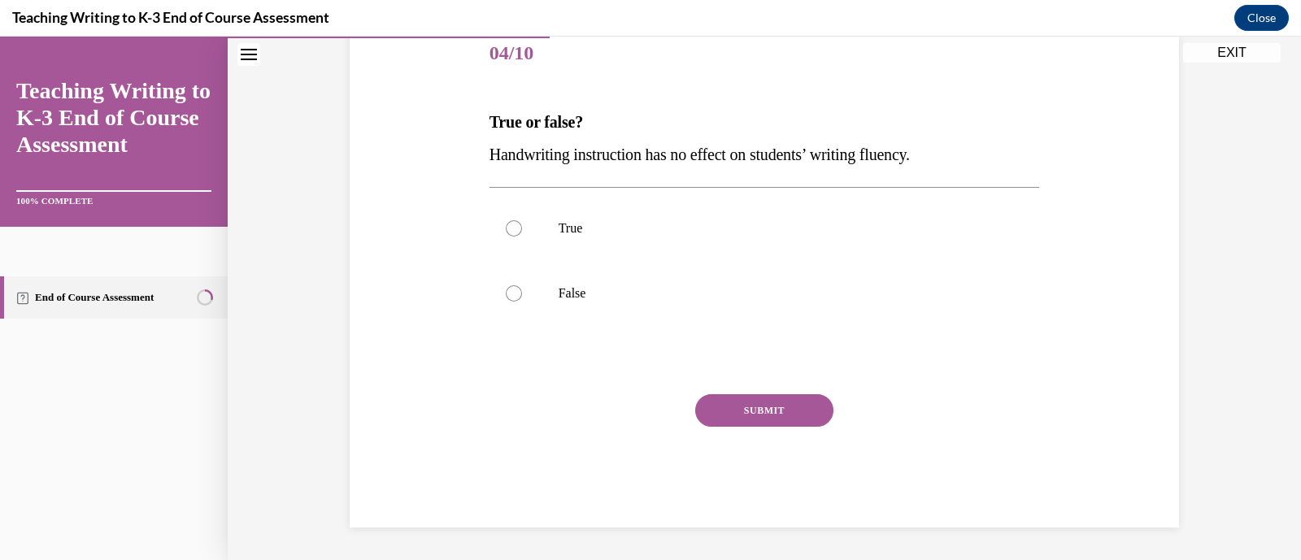
scroll to position [180, 0]
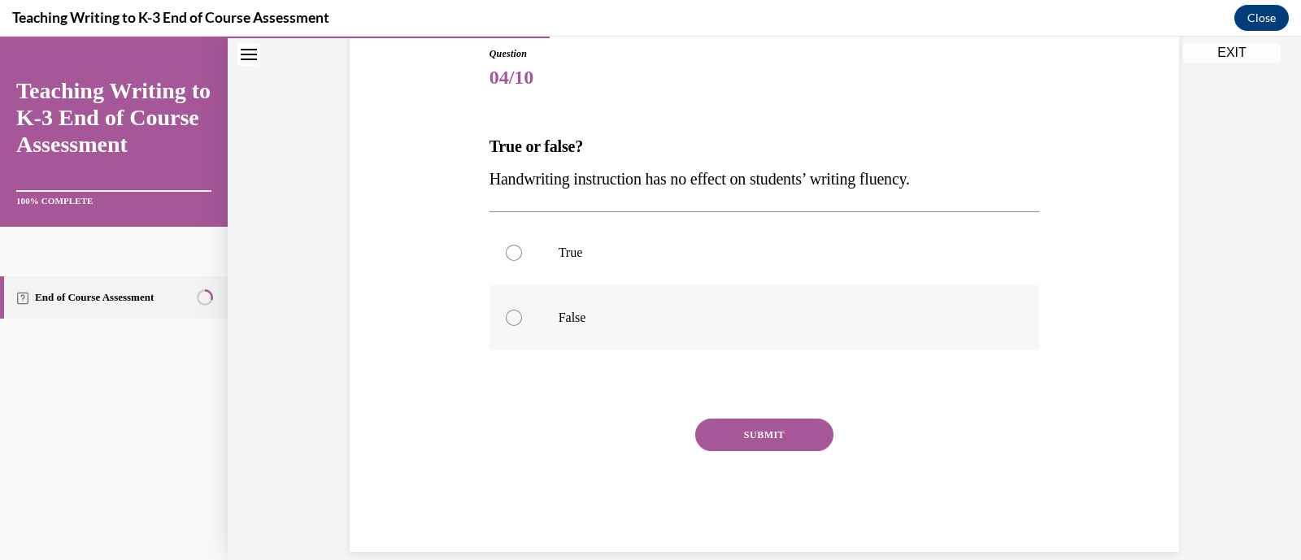
click at [608, 312] on p "False" at bounding box center [779, 318] width 441 height 16
click at [522, 312] on input "False" at bounding box center [514, 318] width 16 height 16
radio input "true"
click at [736, 431] on button "SUBMIT" at bounding box center [764, 435] width 138 height 33
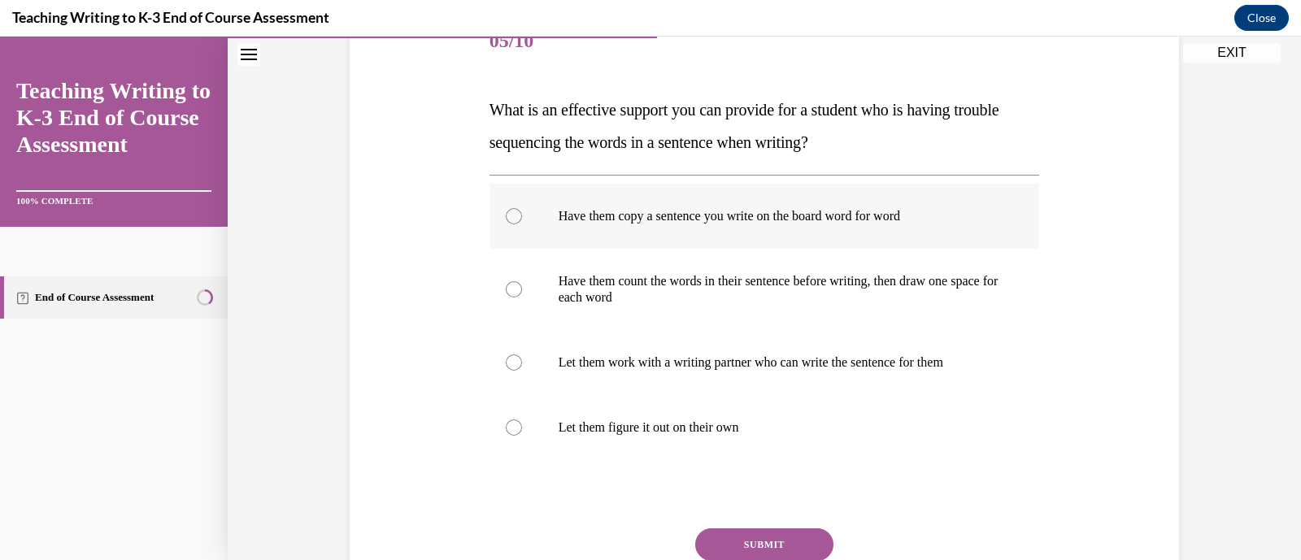
scroll to position [219, 0]
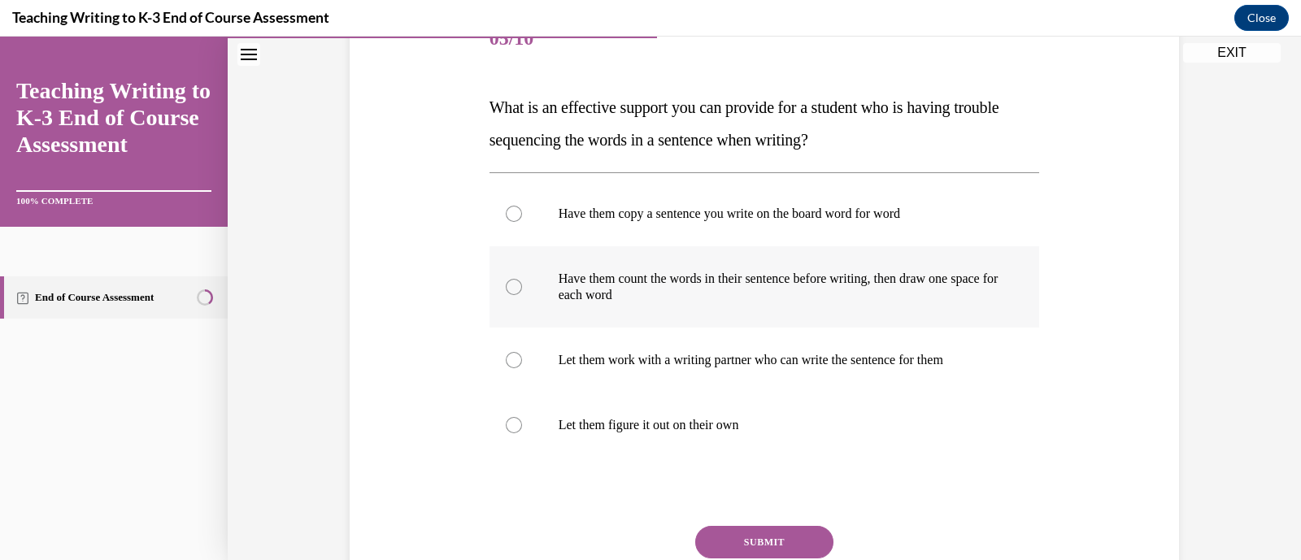
click at [693, 266] on label "Have them count the words in their sentence before writing, then draw one space…" at bounding box center [765, 286] width 551 height 81
click at [522, 279] on input "Have them count the words in their sentence before writing, then draw one space…" at bounding box center [514, 287] width 16 height 16
radio input "true"
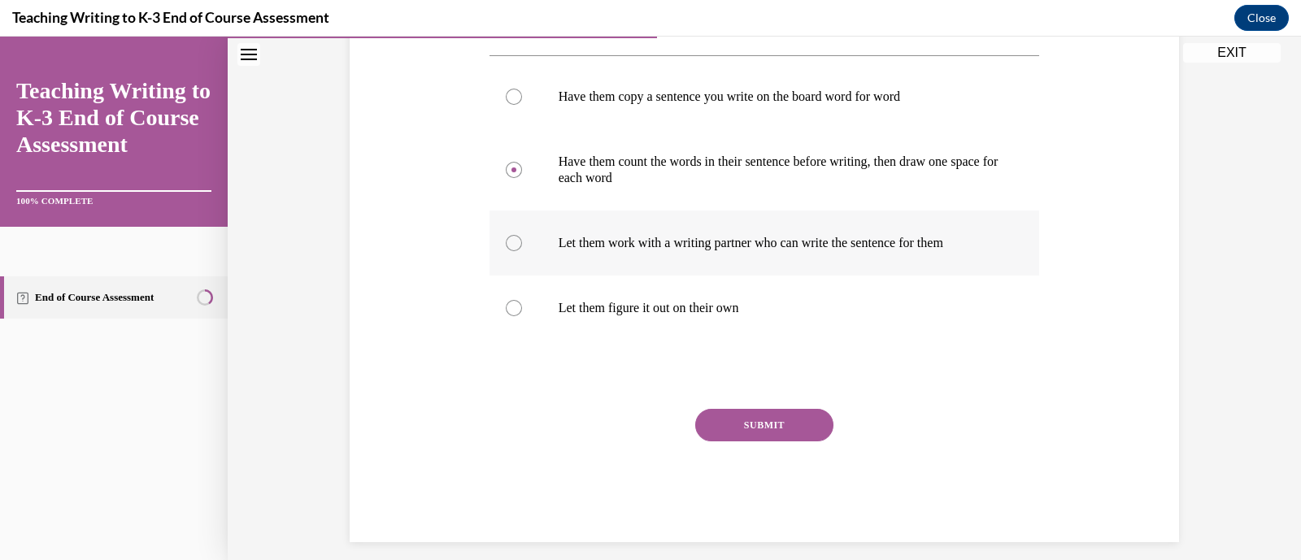
scroll to position [350, 0]
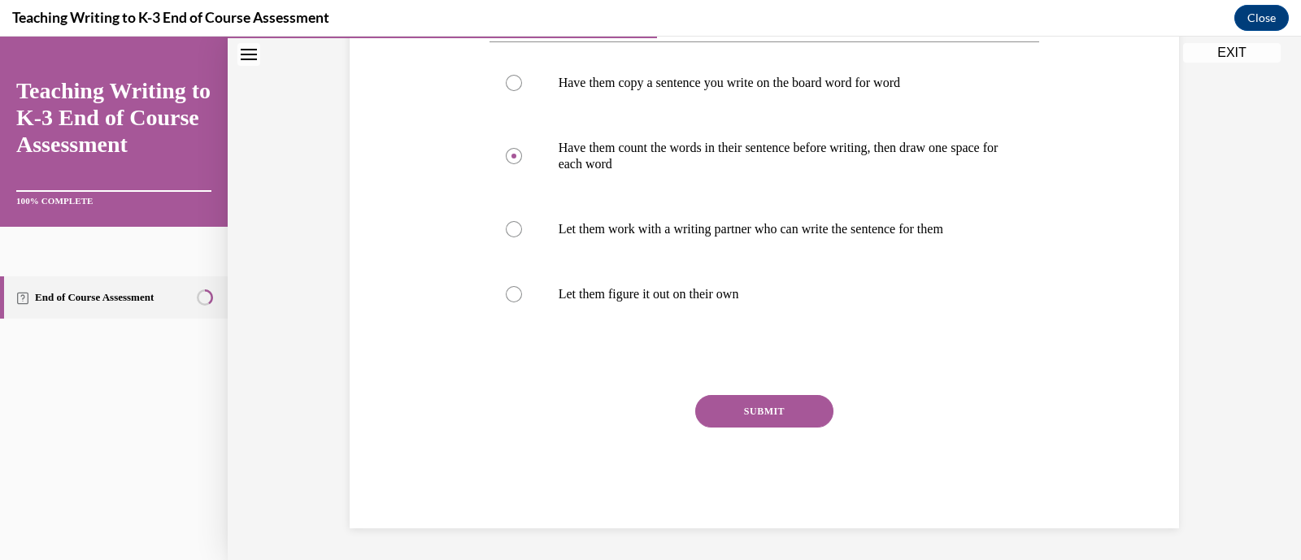
click at [726, 422] on button "SUBMIT" at bounding box center [764, 411] width 138 height 33
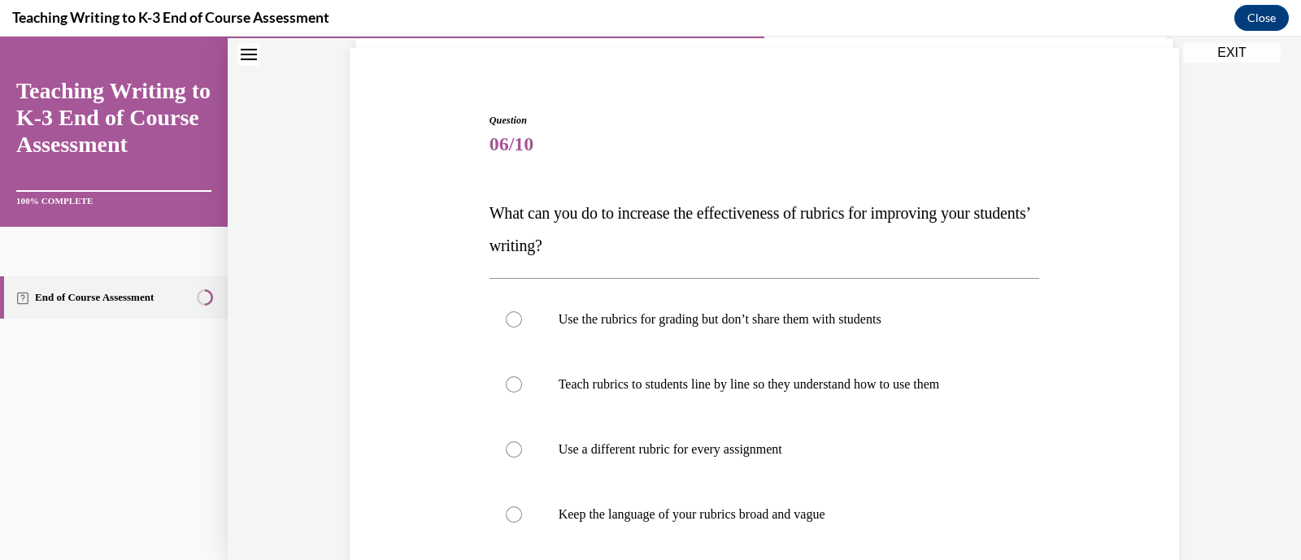
scroll to position [117, 0]
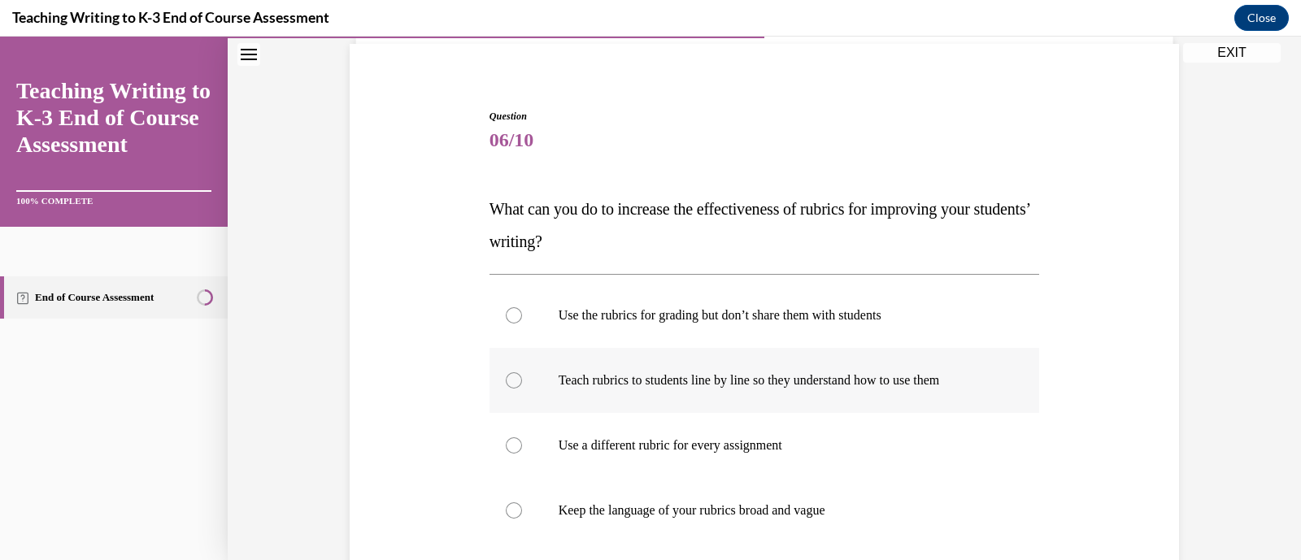
click at [700, 392] on label "Teach rubrics to students line by line so they understand how to use them" at bounding box center [765, 380] width 551 height 65
click at [522, 389] on input "Teach rubrics to students line by line so they understand how to use them" at bounding box center [514, 381] width 16 height 16
radio input "true"
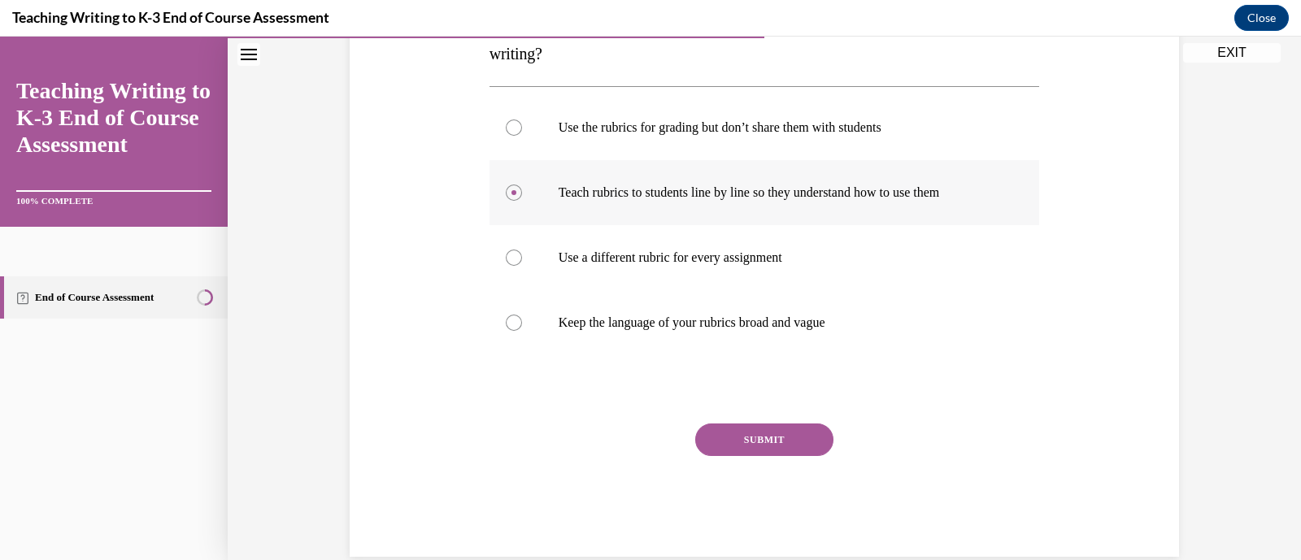
scroll to position [333, 0]
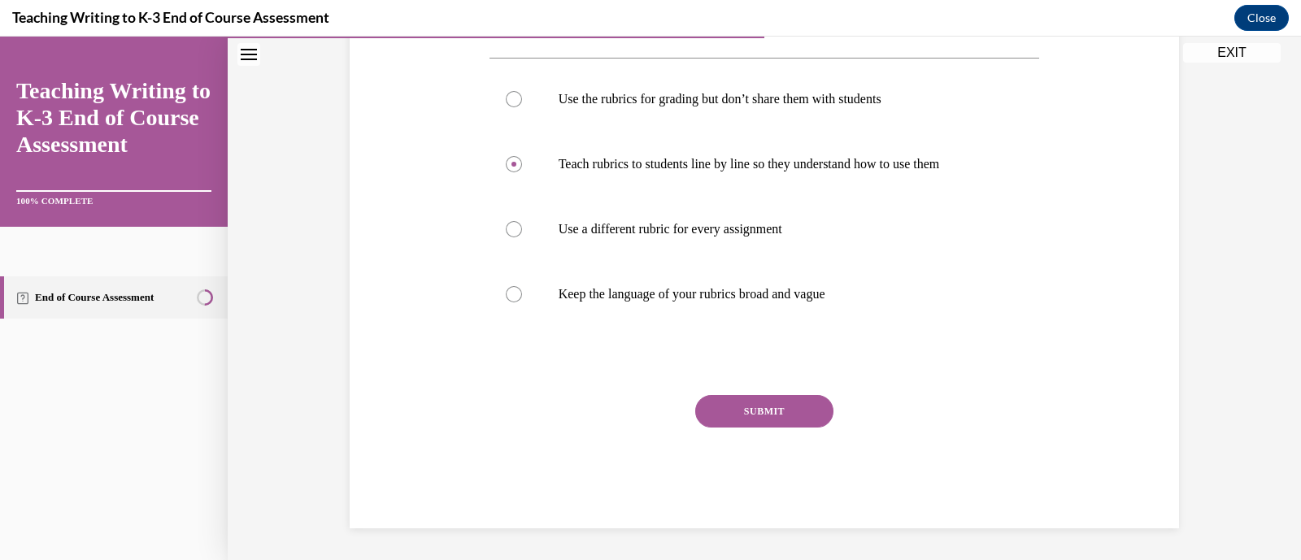
click at [717, 399] on button "SUBMIT" at bounding box center [764, 411] width 138 height 33
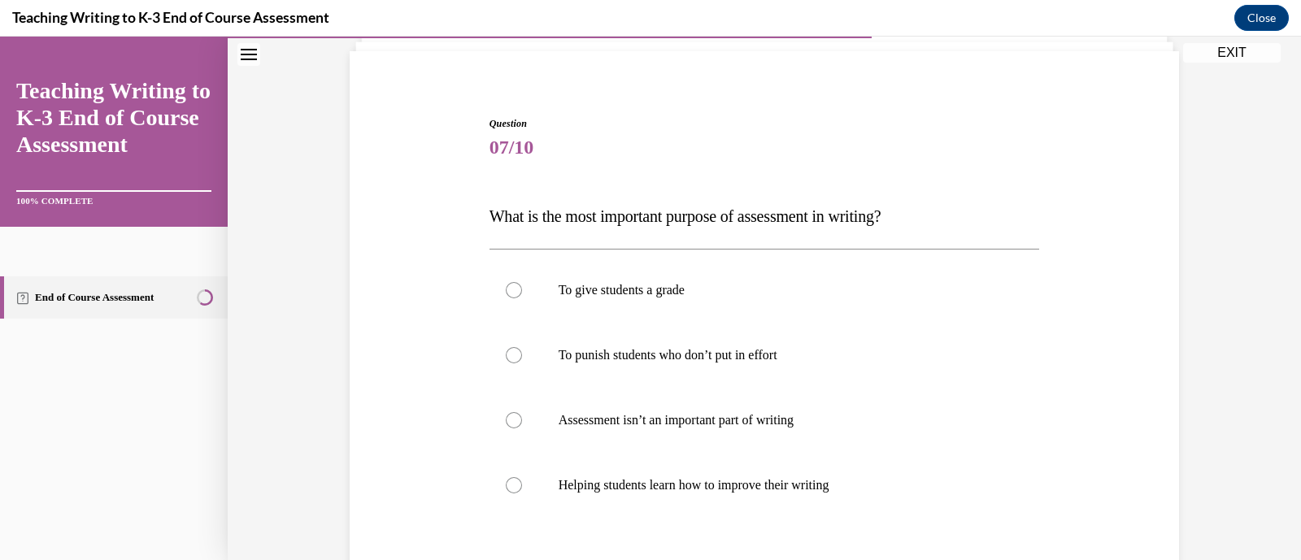
scroll to position [119, 0]
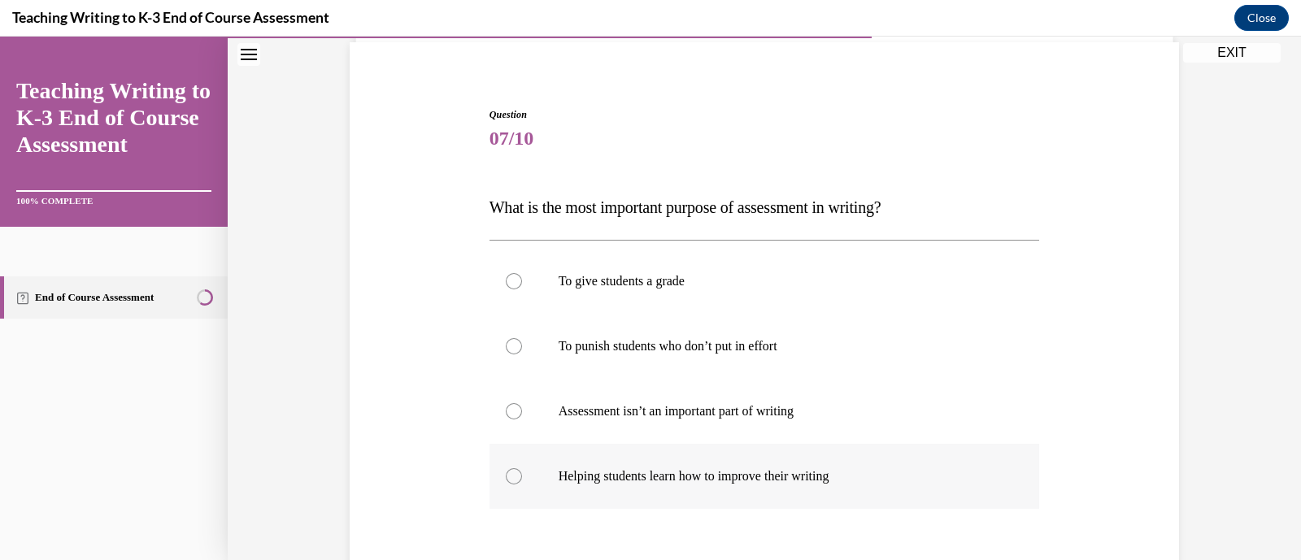
click at [683, 482] on p "Helping students learn how to improve their writing" at bounding box center [779, 477] width 441 height 16
click at [522, 482] on input "Helping students learn how to improve their writing" at bounding box center [514, 477] width 16 height 16
radio input "true"
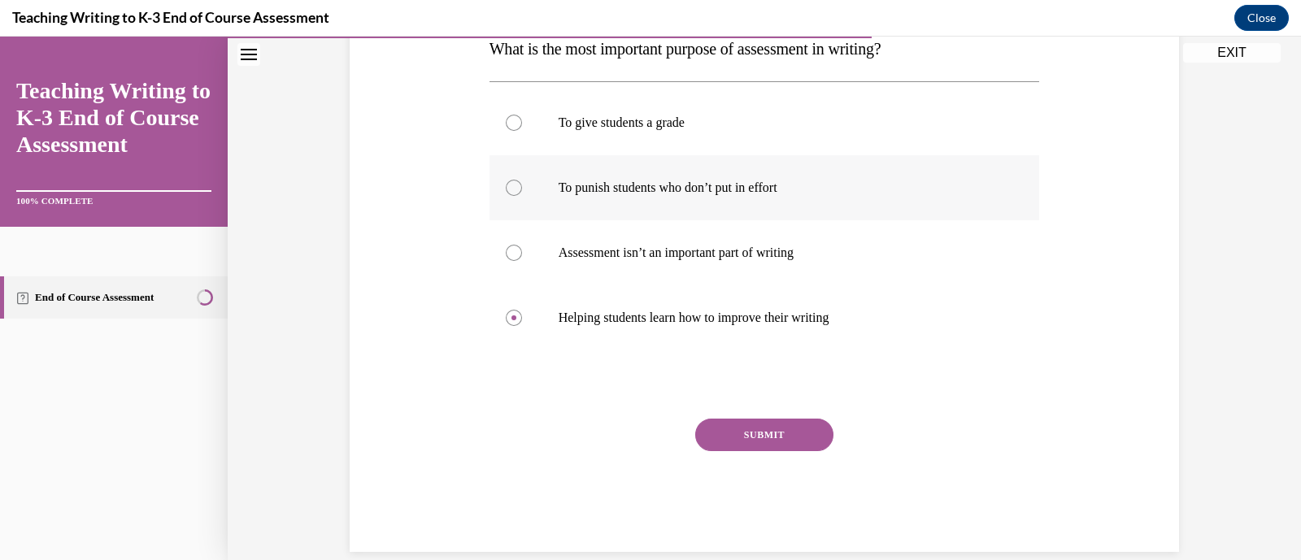
scroll to position [281, 0]
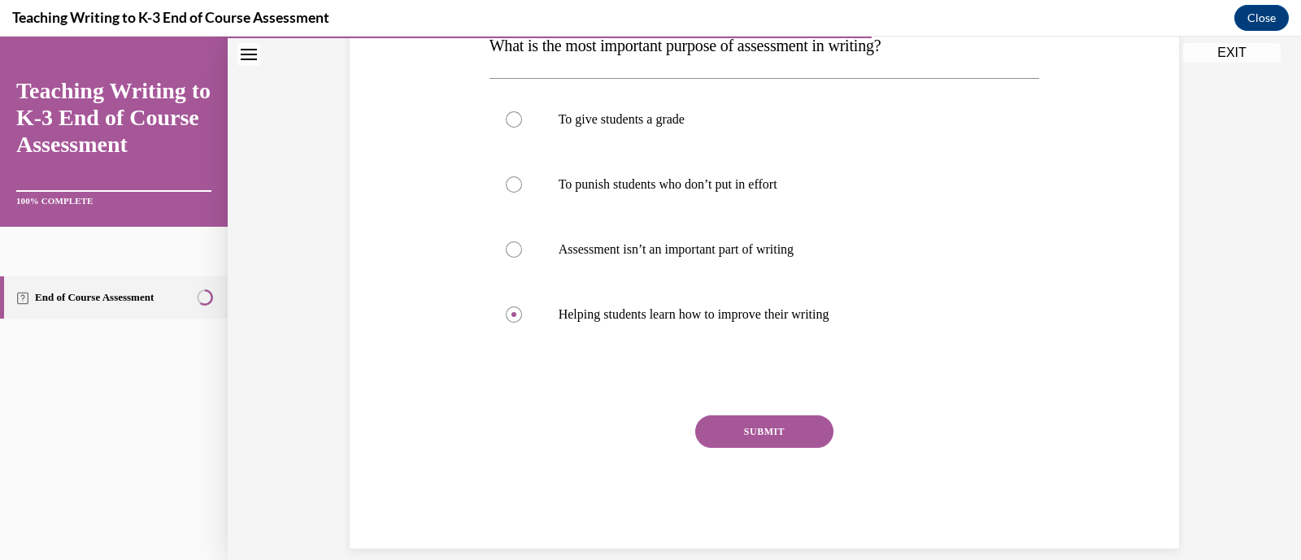
click at [771, 437] on button "SUBMIT" at bounding box center [764, 432] width 138 height 33
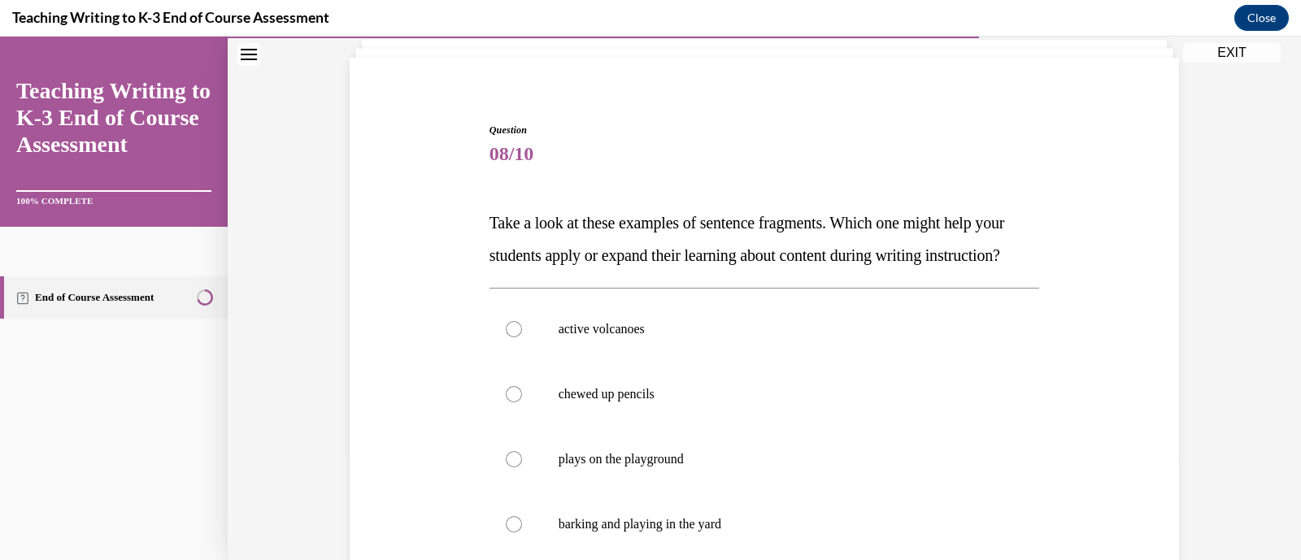
scroll to position [110, 0]
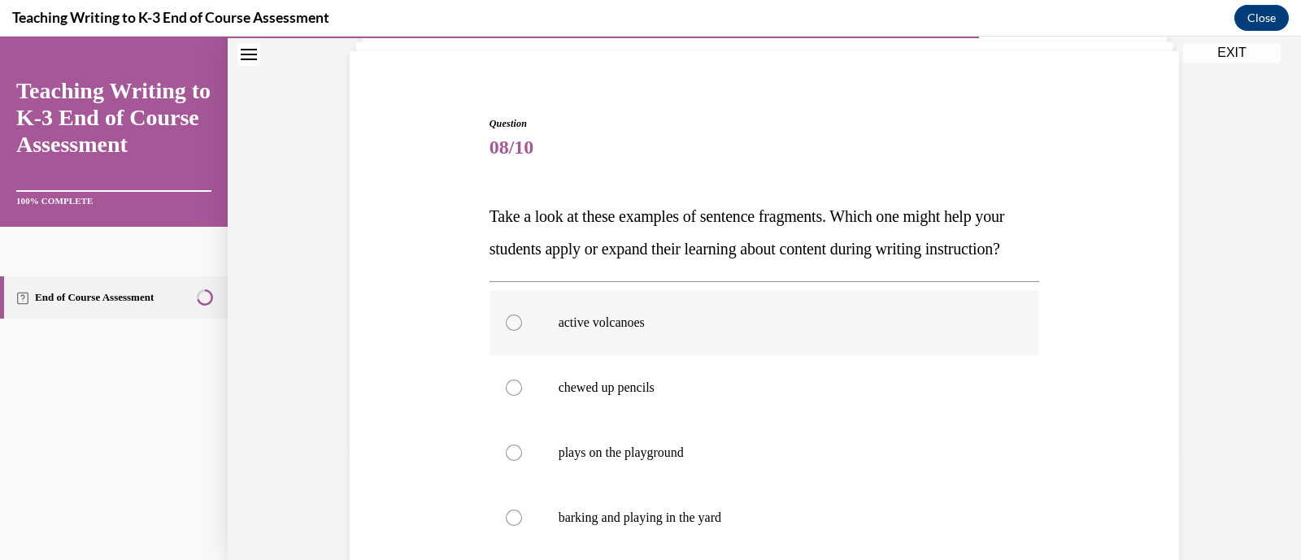
click at [636, 346] on label "active volcanoes" at bounding box center [765, 322] width 551 height 65
click at [522, 331] on input "active volcanoes" at bounding box center [514, 323] width 16 height 16
radio input "true"
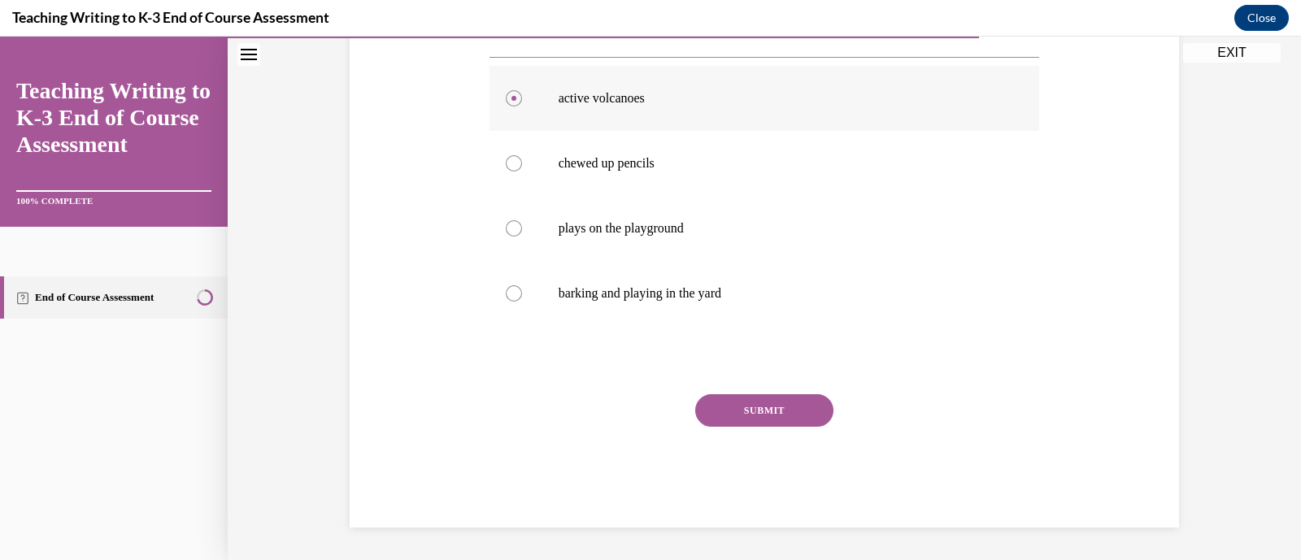
scroll to position [366, 0]
click at [714, 397] on button "SUBMIT" at bounding box center [764, 410] width 138 height 33
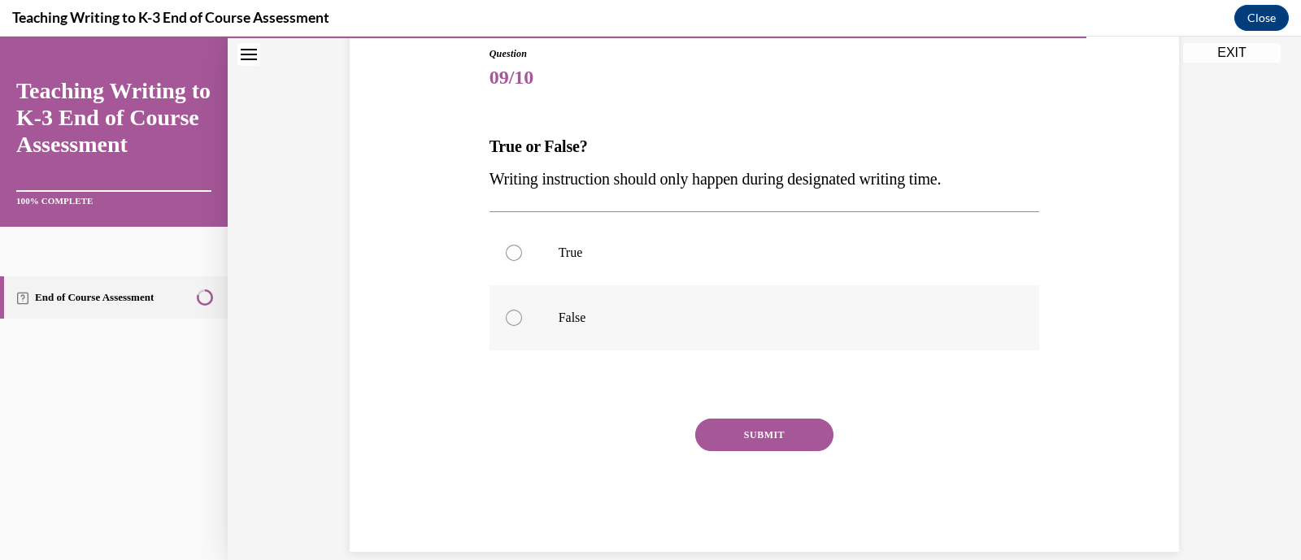
click at [575, 320] on p "False" at bounding box center [779, 318] width 441 height 16
click at [522, 320] on input "False" at bounding box center [514, 318] width 16 height 16
radio input "true"
click at [713, 431] on button "SUBMIT" at bounding box center [764, 435] width 138 height 33
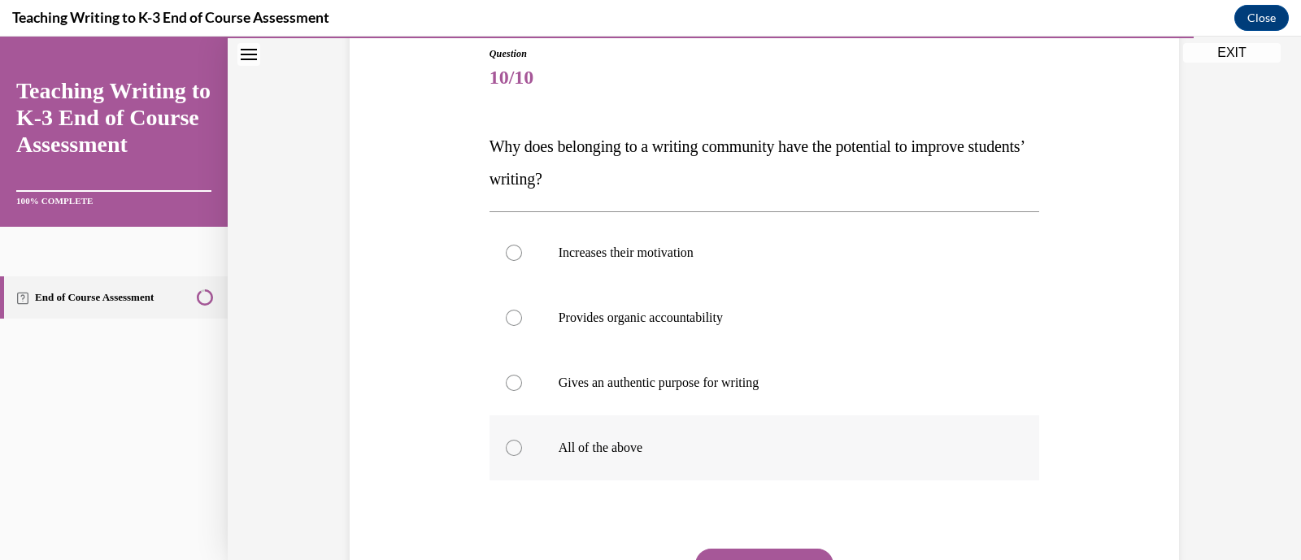
click at [618, 453] on p "All of the above" at bounding box center [779, 448] width 441 height 16
click at [522, 453] on input "All of the above" at bounding box center [514, 448] width 16 height 16
radio input "true"
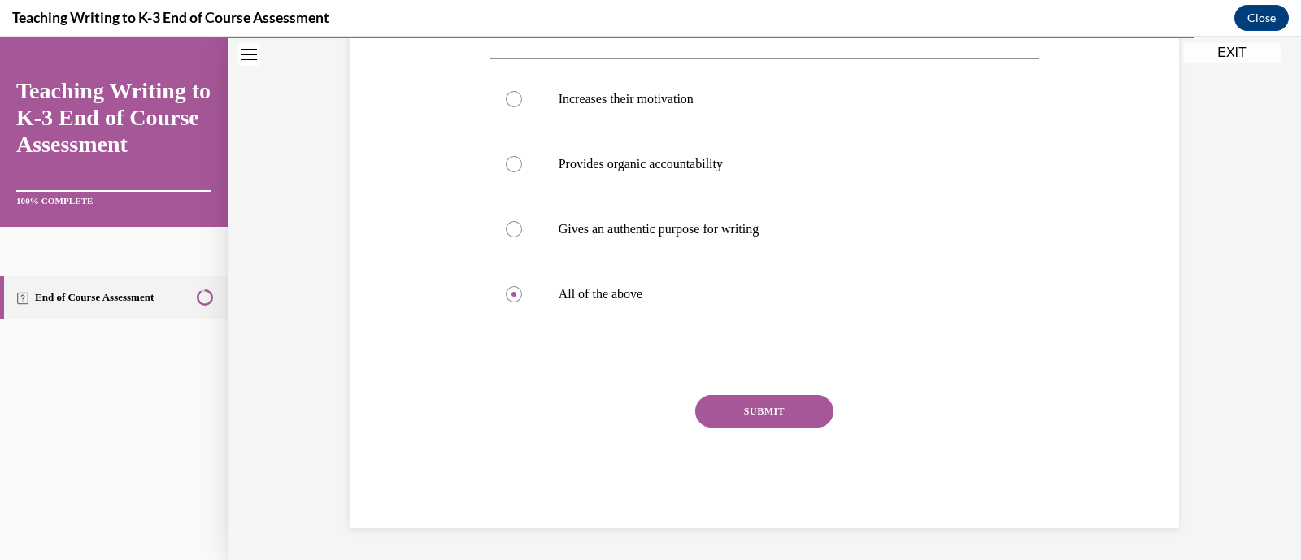
click at [742, 421] on button "SUBMIT" at bounding box center [764, 411] width 138 height 33
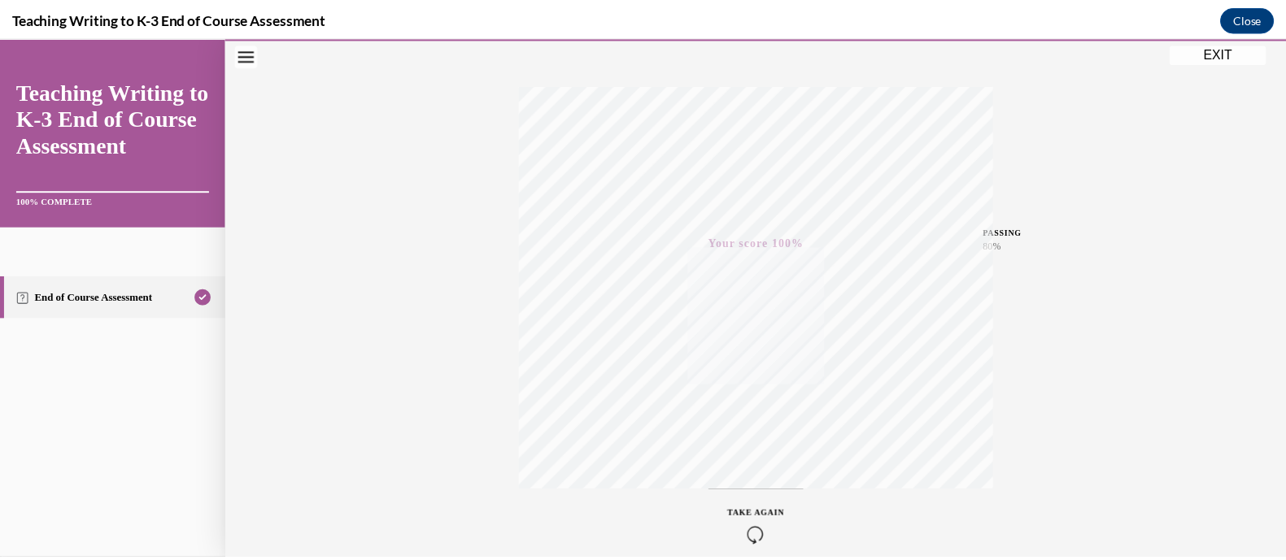
scroll to position [309, 0]
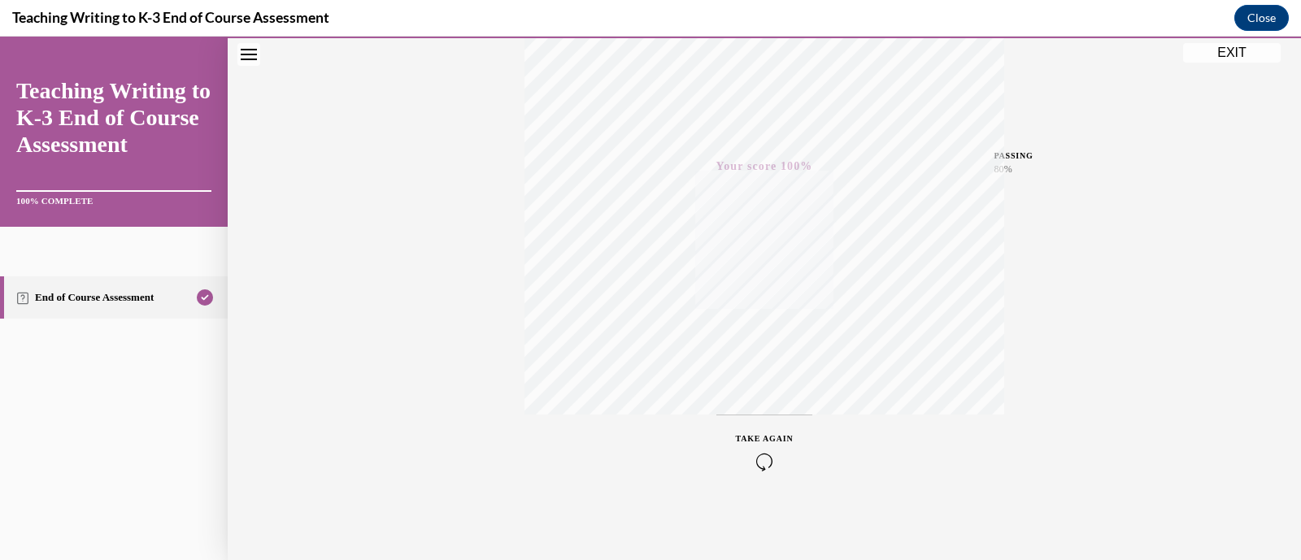
click at [1216, 57] on button "EXIT" at bounding box center [1232, 53] width 98 height 20
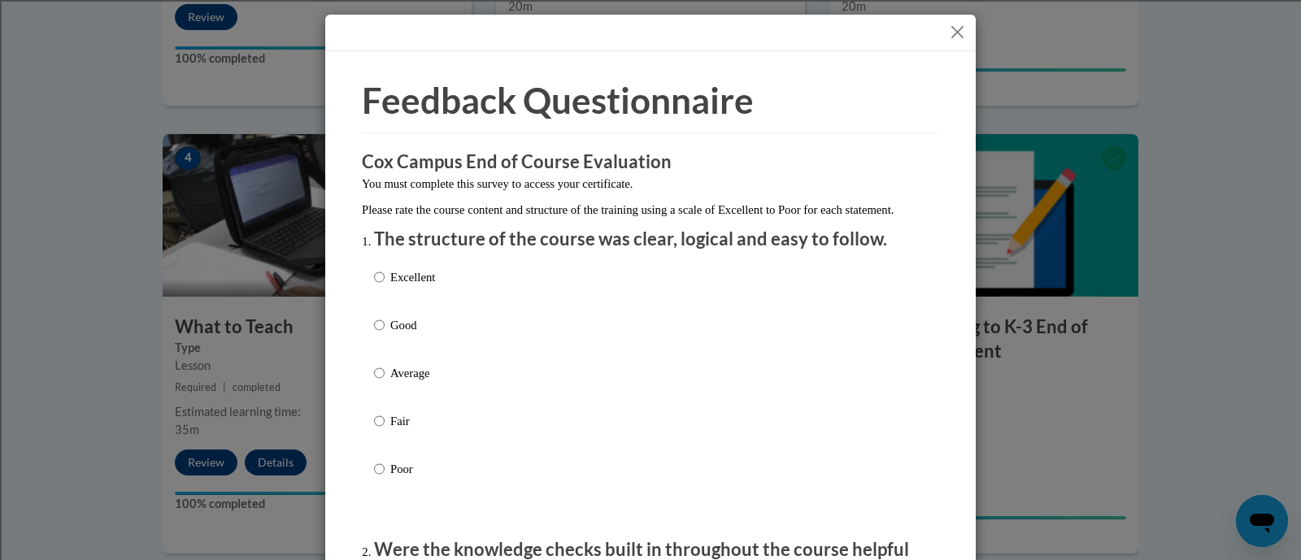
click at [956, 19] on div at bounding box center [650, 33] width 651 height 37
click at [951, 29] on button "Close" at bounding box center [958, 32] width 20 height 20
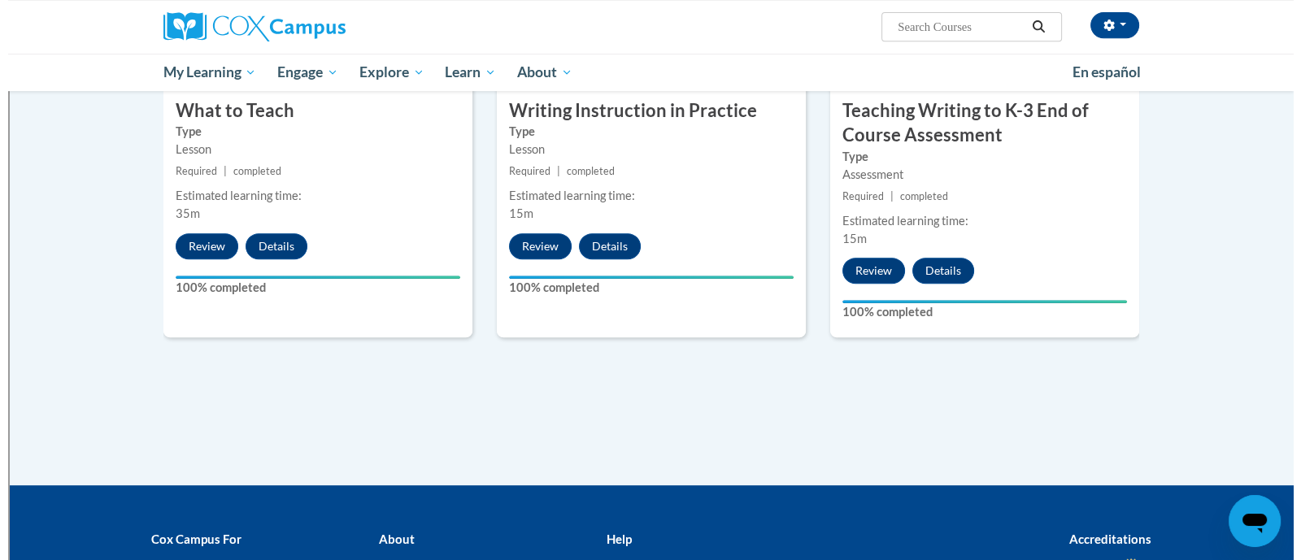
scroll to position [933, 0]
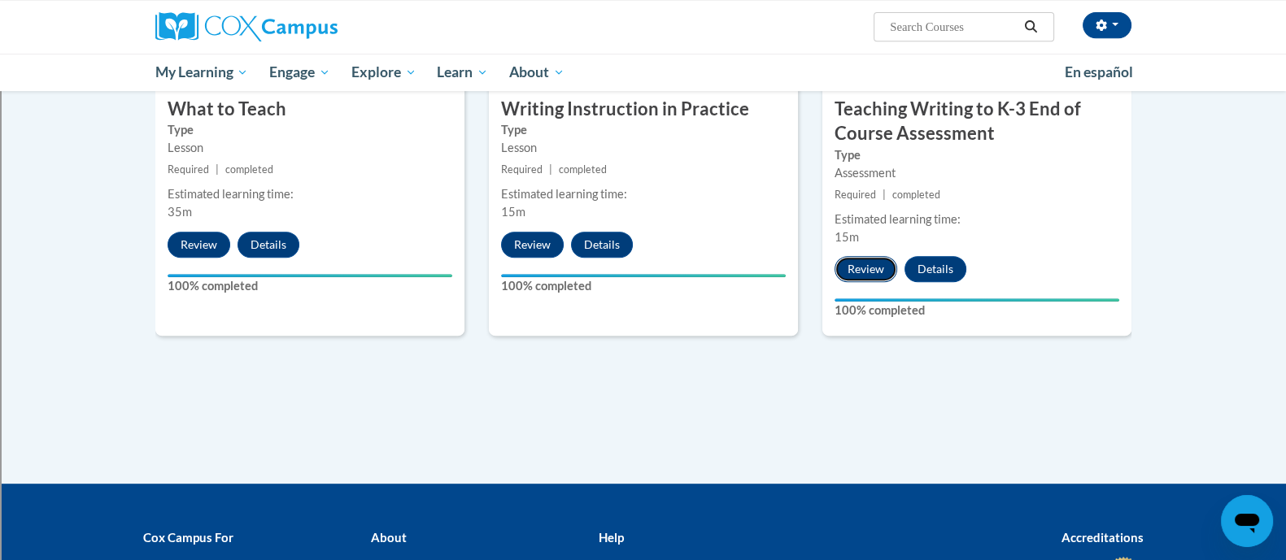
click at [863, 260] on button "Review" at bounding box center [866, 269] width 63 height 26
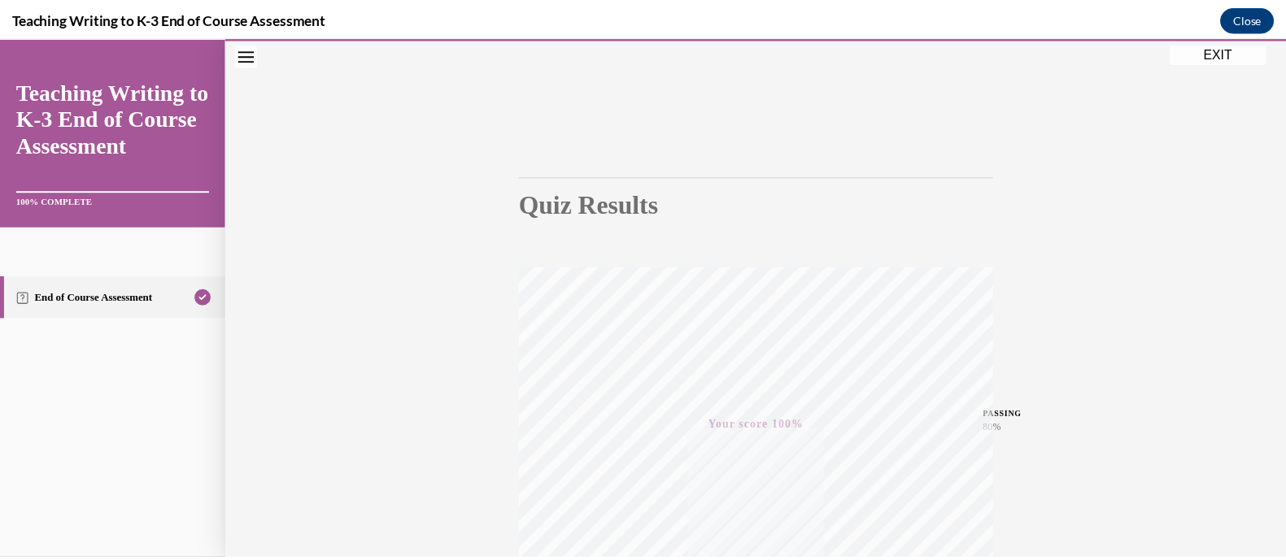
scroll to position [119, 0]
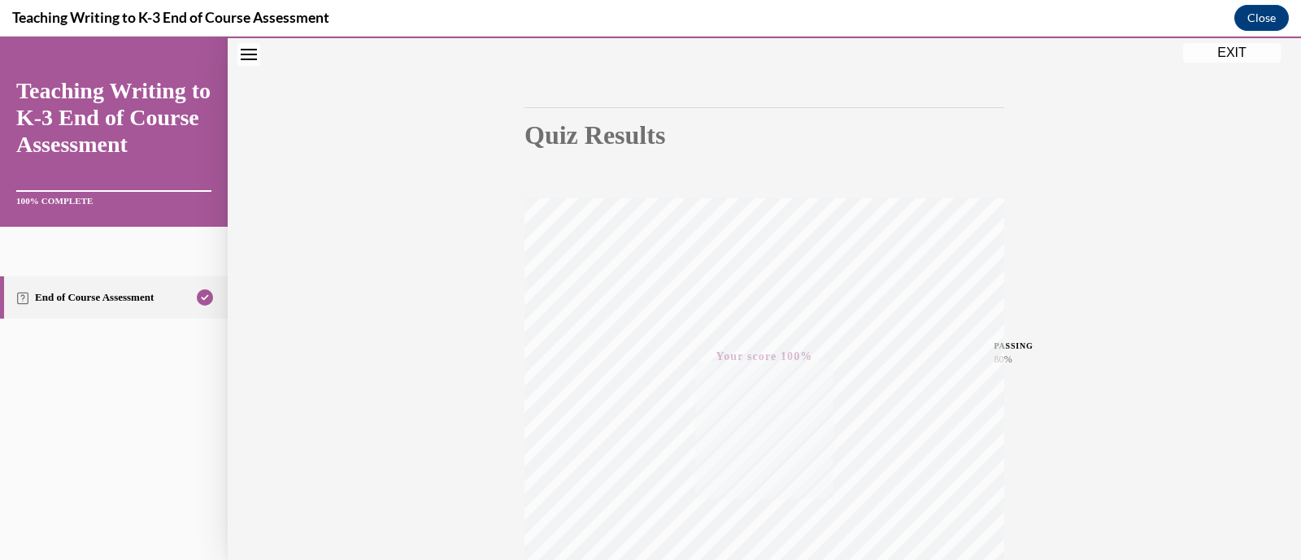
click at [1230, 48] on button "EXIT" at bounding box center [1232, 53] width 98 height 20
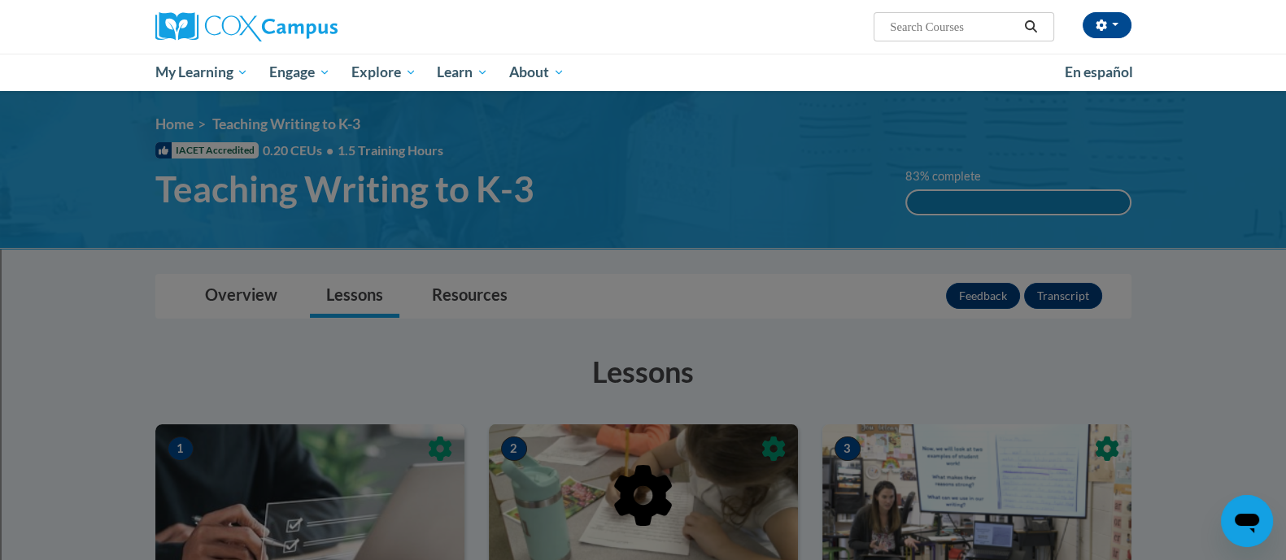
scroll to position [0, 0]
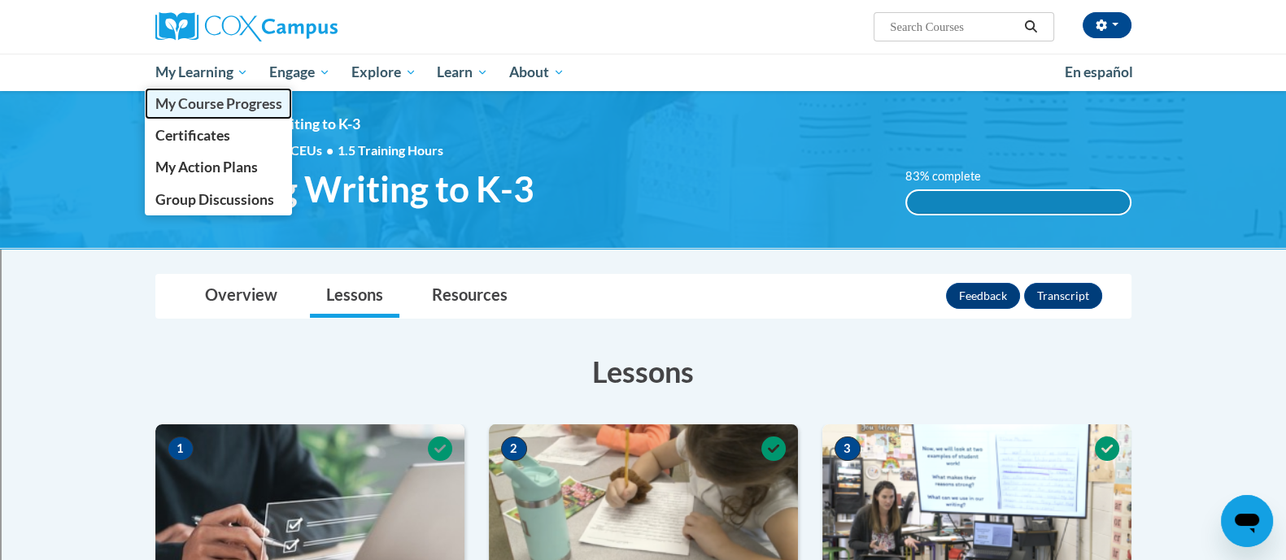
click at [222, 106] on span "My Course Progress" at bounding box center [218, 103] width 127 height 17
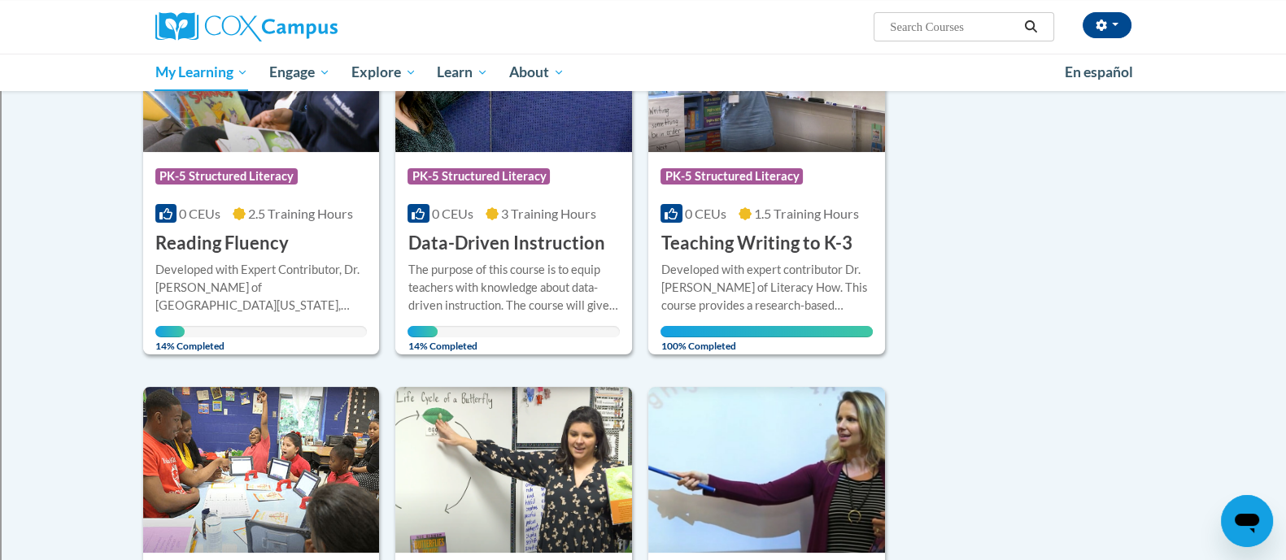
scroll to position [319, 0]
